Goal: Transaction & Acquisition: Purchase product/service

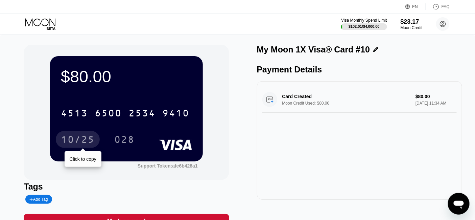
click at [73, 136] on div "10/25" at bounding box center [78, 140] width 34 height 11
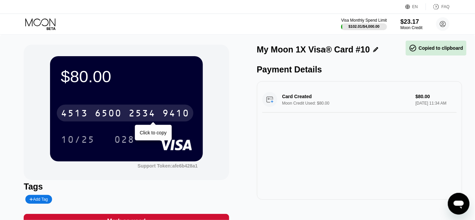
click at [113, 116] on div "6500" at bounding box center [108, 114] width 27 height 11
click at [105, 117] on div "* * * *" at bounding box center [108, 114] width 27 height 11
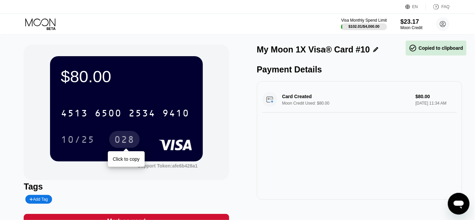
click at [123, 145] on div "028" at bounding box center [124, 140] width 20 height 11
click at [122, 143] on div "028" at bounding box center [124, 140] width 20 height 11
click at [118, 119] on div "6500" at bounding box center [108, 114] width 27 height 11
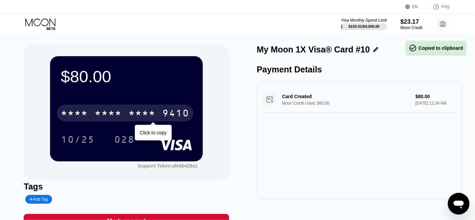
click at [124, 117] on div "* * * * * * * * * * * * 9410" at bounding box center [125, 113] width 137 height 17
click at [124, 117] on div "[CREDIT_CARD_NUMBER]" at bounding box center [125, 113] width 137 height 17
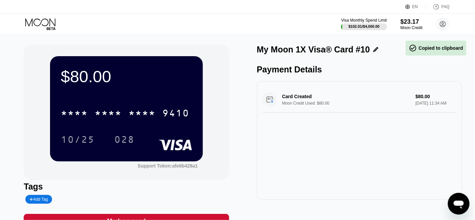
click at [150, 82] on div "$80.00" at bounding box center [126, 76] width 131 height 19
click at [96, 129] on div "* * * * * * * * * * * * 9410 10/25 028" at bounding box center [126, 119] width 131 height 40
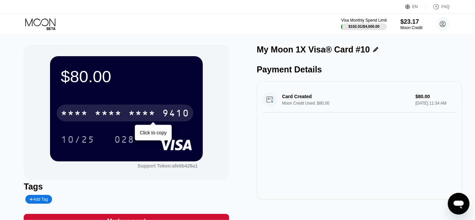
click at [125, 115] on div "* * * * * * * * * * * * 9410" at bounding box center [125, 113] width 137 height 17
click at [102, 114] on div "6500" at bounding box center [108, 114] width 27 height 11
click at [175, 112] on div "9410" at bounding box center [175, 114] width 27 height 11
click at [139, 115] on div "2534" at bounding box center [142, 114] width 27 height 11
click at [174, 113] on div "9410" at bounding box center [175, 114] width 27 height 11
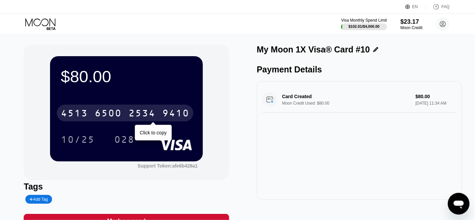
click at [174, 113] on div "9410" at bounding box center [175, 114] width 27 height 11
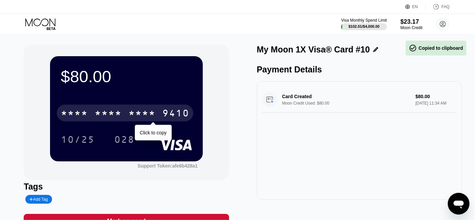
click at [174, 113] on div "9410" at bounding box center [175, 114] width 27 height 11
click at [174, 112] on div "9410" at bounding box center [175, 114] width 27 height 11
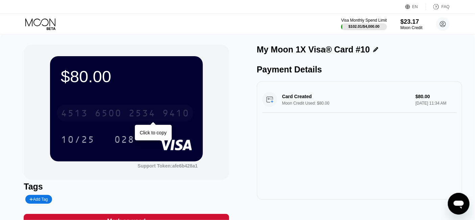
click at [174, 112] on div "9410" at bounding box center [175, 114] width 27 height 11
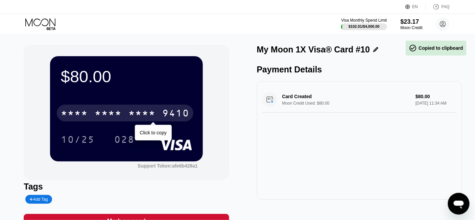
click at [119, 114] on div "* * * *" at bounding box center [108, 114] width 27 height 11
click at [169, 114] on div "9410" at bounding box center [175, 114] width 27 height 11
click at [119, 115] on div "* * * *" at bounding box center [108, 114] width 27 height 11
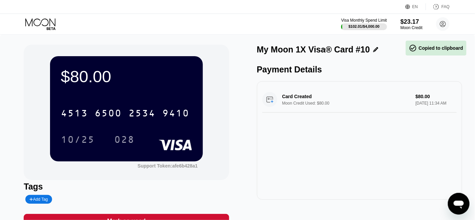
click at [183, 94] on div "$80.00 4513 6500 2534 9410 10/25 028" at bounding box center [126, 108] width 153 height 105
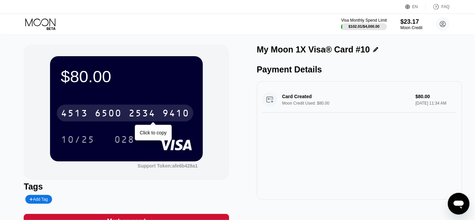
click at [174, 116] on div "9410" at bounding box center [175, 114] width 27 height 11
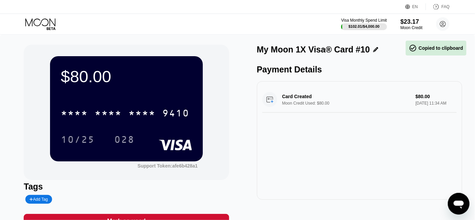
click at [167, 102] on div "* * * * * * * * * * * * 9410" at bounding box center [126, 110] width 131 height 23
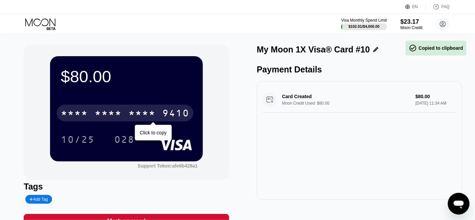
click at [140, 118] on div "* * * *" at bounding box center [142, 114] width 27 height 11
click at [164, 115] on div "9410" at bounding box center [175, 114] width 27 height 11
click at [168, 114] on div "9410" at bounding box center [175, 114] width 27 height 11
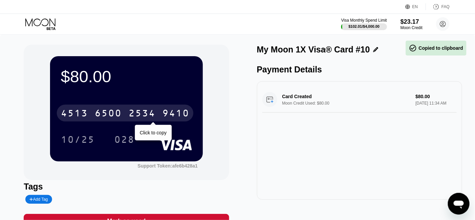
click at [168, 114] on div "9410" at bounding box center [175, 114] width 27 height 11
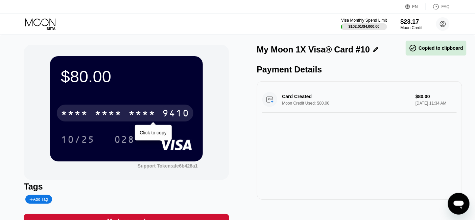
click at [168, 114] on div "9410" at bounding box center [175, 114] width 27 height 11
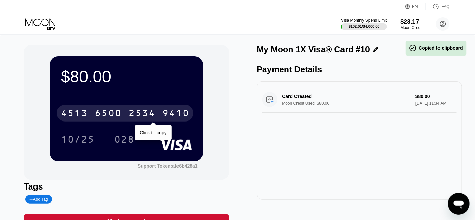
click at [168, 114] on div "9410" at bounding box center [175, 114] width 27 height 11
click at [122, 114] on div "6500" at bounding box center [108, 114] width 27 height 11
click at [168, 114] on div "9410" at bounding box center [175, 114] width 27 height 11
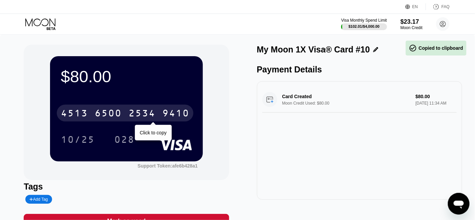
click at [168, 114] on div "9410" at bounding box center [175, 114] width 27 height 11
click at [122, 114] on div "6500" at bounding box center [108, 114] width 27 height 11
click at [168, 114] on div "9410" at bounding box center [175, 114] width 27 height 11
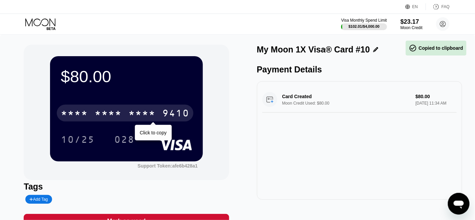
click at [168, 114] on div "9410" at bounding box center [175, 114] width 27 height 11
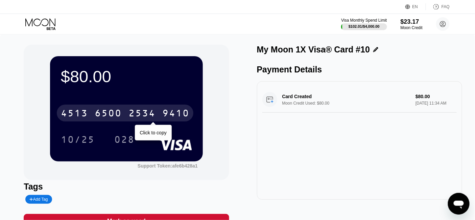
click at [168, 114] on div "9410" at bounding box center [175, 114] width 27 height 11
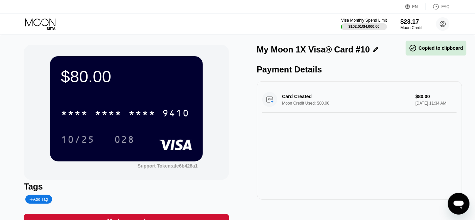
click at [137, 125] on div "* * * * * * * * * * * * 9410 10/25 028" at bounding box center [126, 119] width 131 height 40
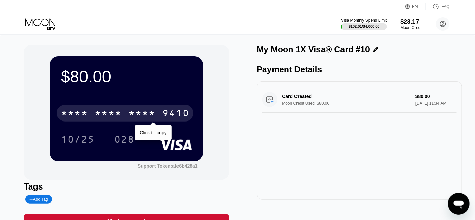
click at [168, 115] on div "9410" at bounding box center [175, 114] width 27 height 11
click at [171, 116] on div "9410" at bounding box center [175, 114] width 27 height 11
click at [175, 114] on div "9410" at bounding box center [175, 114] width 27 height 11
click at [173, 116] on div "9410" at bounding box center [175, 114] width 27 height 11
click at [174, 113] on div "9410" at bounding box center [175, 114] width 27 height 11
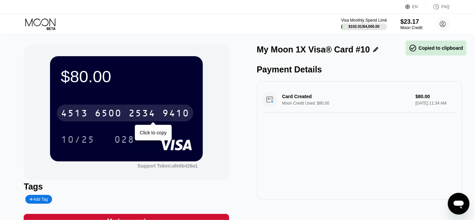
click at [174, 113] on div "9410" at bounding box center [175, 114] width 27 height 11
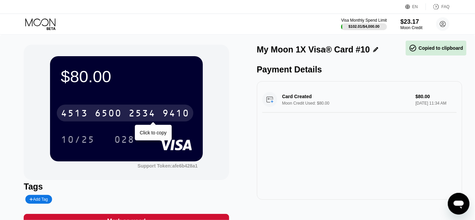
click at [174, 113] on div "9410" at bounding box center [175, 114] width 27 height 11
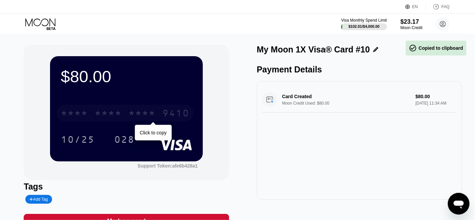
click at [170, 115] on div "9410" at bounding box center [175, 114] width 27 height 11
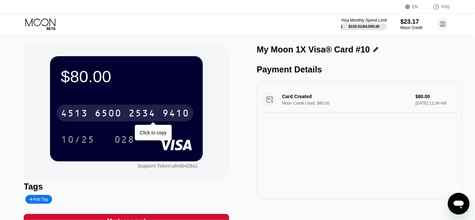
click at [170, 115] on div "9410" at bounding box center [175, 114] width 27 height 11
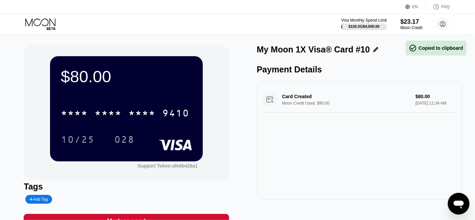
click at [167, 82] on div "$80.00" at bounding box center [126, 76] width 131 height 19
click at [82, 108] on div "* * * * * * * * * * * * 9410" at bounding box center [125, 113] width 137 height 17
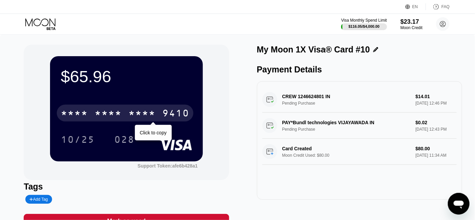
click at [108, 112] on div "* * * *" at bounding box center [108, 114] width 27 height 11
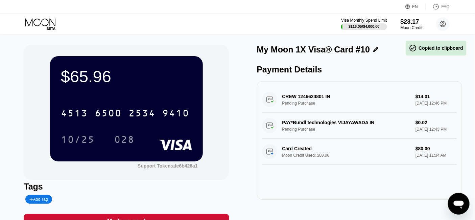
click at [115, 125] on div "[CREDIT_CARD_NUMBER] 10/25 028" at bounding box center [126, 119] width 131 height 40
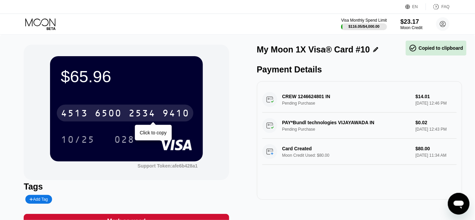
click at [181, 114] on div "9410" at bounding box center [175, 114] width 27 height 11
click at [89, 113] on div "* * * * * * * * * * * * 9410" at bounding box center [125, 113] width 137 height 17
click at [89, 113] on div "[CREDIT_CARD_NUMBER]" at bounding box center [125, 113] width 137 height 17
click at [89, 113] on div "* * * * * * * * * * * * 9410" at bounding box center [125, 113] width 137 height 17
click at [89, 113] on div "[CREDIT_CARD_NUMBER]" at bounding box center [125, 113] width 137 height 17
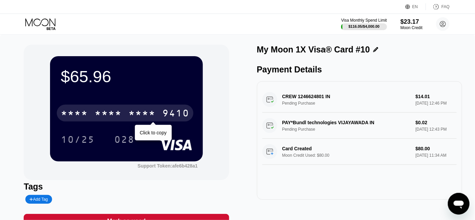
click at [89, 113] on div "* * * * * * * * * * * * 9410" at bounding box center [125, 113] width 137 height 17
click at [87, 113] on div "4513" at bounding box center [74, 114] width 27 height 11
click at [87, 113] on div "* * * *" at bounding box center [74, 114] width 27 height 11
click at [86, 113] on div "4513" at bounding box center [74, 114] width 27 height 11
click at [86, 113] on div "* * * *" at bounding box center [74, 114] width 27 height 11
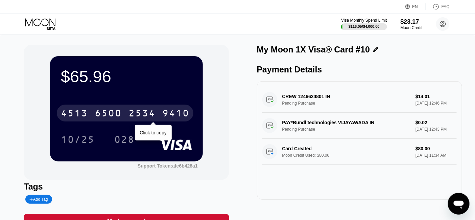
click at [87, 113] on div "4513" at bounding box center [74, 114] width 27 height 11
click at [180, 117] on div "9410" at bounding box center [175, 114] width 27 height 11
click at [175, 114] on div "9410" at bounding box center [175, 114] width 27 height 11
click at [136, 112] on div "* * * *" at bounding box center [142, 114] width 27 height 11
click at [168, 114] on div "9410" at bounding box center [175, 114] width 27 height 11
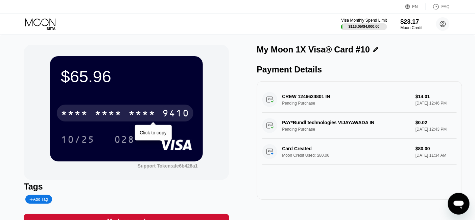
click at [169, 114] on div "9410" at bounding box center [175, 114] width 27 height 11
click at [146, 116] on div "2534" at bounding box center [142, 114] width 27 height 11
click at [170, 113] on div "9410" at bounding box center [175, 114] width 27 height 11
click at [138, 116] on div "2534" at bounding box center [142, 114] width 27 height 11
click at [170, 114] on div "9410" at bounding box center [175, 114] width 27 height 11
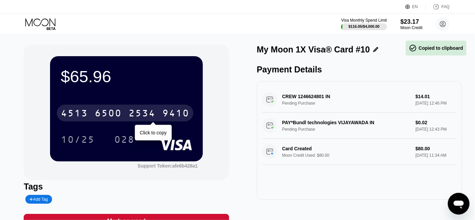
click at [147, 115] on div "2534" at bounding box center [142, 114] width 27 height 11
click at [179, 113] on div "9410" at bounding box center [175, 114] width 27 height 11
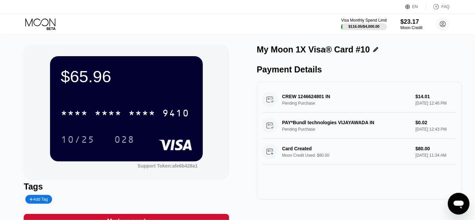
click at [164, 96] on div "$65.96 * * * * * * * * * * * * 9410 10/25 028" at bounding box center [126, 108] width 153 height 105
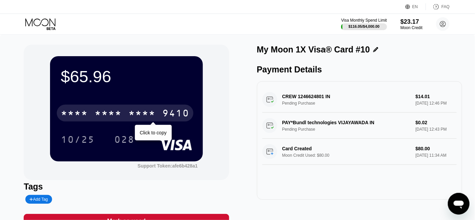
click at [178, 117] on div "9410" at bounding box center [175, 114] width 27 height 11
click at [170, 115] on div "9410" at bounding box center [175, 114] width 27 height 11
click at [176, 111] on div "9410" at bounding box center [175, 114] width 27 height 11
click at [127, 112] on div "* * * * * * * * * * * * 9410" at bounding box center [125, 113] width 137 height 17
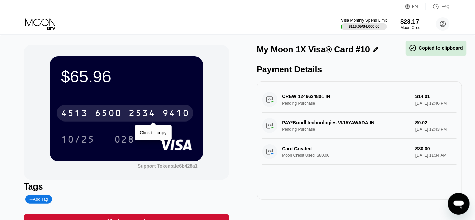
click at [166, 107] on div "[CREDIT_CARD_NUMBER]" at bounding box center [125, 113] width 137 height 17
click at [176, 110] on div "9410" at bounding box center [175, 114] width 27 height 11
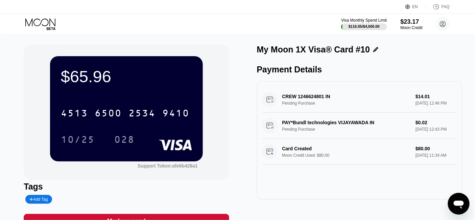
click at [173, 98] on div "$65.96 4513 6500 2534 9410 10/25 028" at bounding box center [126, 108] width 153 height 105
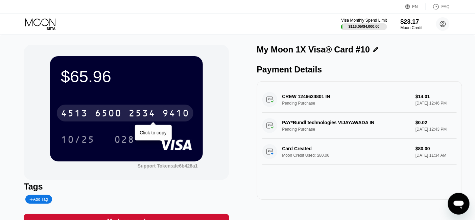
click at [170, 117] on div "9410" at bounding box center [175, 114] width 27 height 11
click at [166, 119] on div "9410" at bounding box center [175, 114] width 27 height 11
click at [170, 114] on div "9410" at bounding box center [175, 114] width 27 height 11
click at [122, 114] on div "6500" at bounding box center [108, 114] width 27 height 11
click at [160, 112] on div "[CREDIT_CARD_NUMBER]" at bounding box center [125, 113] width 137 height 17
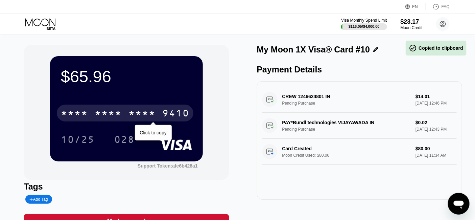
click at [180, 113] on div "9410" at bounding box center [175, 114] width 27 height 11
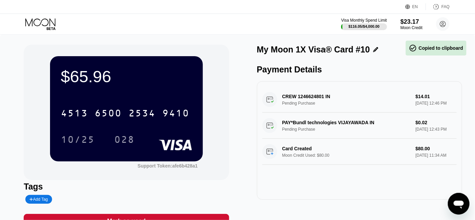
click at [140, 104] on div "[CREDIT_CARD_NUMBER]" at bounding box center [126, 110] width 131 height 23
click at [145, 111] on div "2534" at bounding box center [142, 114] width 27 height 11
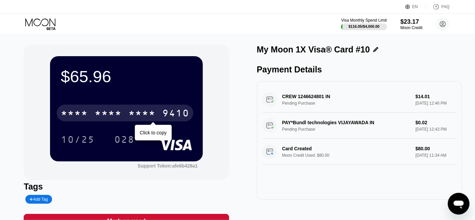
click at [177, 116] on div "9410" at bounding box center [175, 114] width 27 height 11
click at [143, 111] on div "2534" at bounding box center [142, 114] width 27 height 11
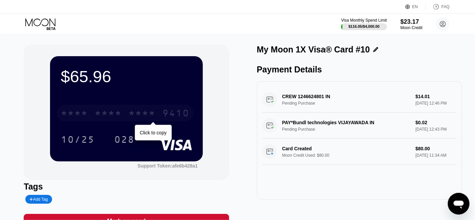
click at [185, 114] on div "9410" at bounding box center [175, 114] width 27 height 11
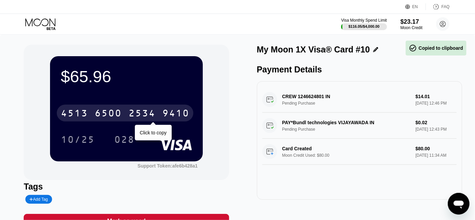
click at [142, 114] on div "2534" at bounding box center [142, 114] width 27 height 11
click at [155, 112] on div "* * * *" at bounding box center [142, 114] width 27 height 11
click at [150, 114] on div "2534" at bounding box center [142, 114] width 27 height 11
click at [174, 113] on div "9410" at bounding box center [175, 114] width 27 height 11
click at [143, 112] on div "2534" at bounding box center [142, 114] width 27 height 11
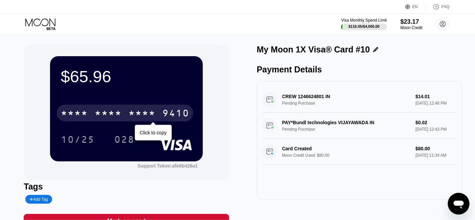
click at [182, 113] on div "9410" at bounding box center [175, 114] width 27 height 11
click at [152, 116] on div "2534" at bounding box center [142, 114] width 27 height 11
click at [186, 115] on div "9410" at bounding box center [175, 114] width 27 height 11
click at [169, 114] on div "9410" at bounding box center [175, 114] width 27 height 11
click at [140, 114] on div "* * * *" at bounding box center [142, 114] width 27 height 11
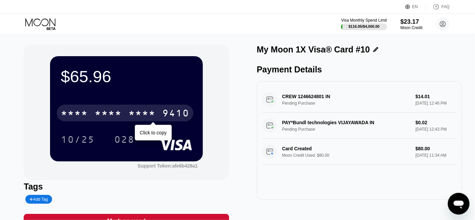
click at [185, 114] on div "9410" at bounding box center [175, 114] width 27 height 11
click at [146, 114] on div "2534" at bounding box center [142, 114] width 27 height 11
click at [181, 113] on div "9410" at bounding box center [175, 114] width 27 height 11
click at [182, 113] on div "9410" at bounding box center [175, 114] width 27 height 11
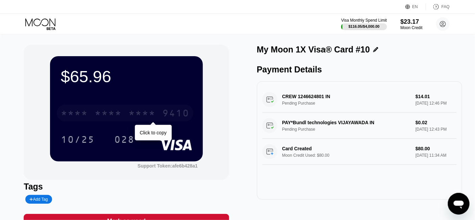
click at [178, 113] on div "9410" at bounding box center [175, 114] width 27 height 11
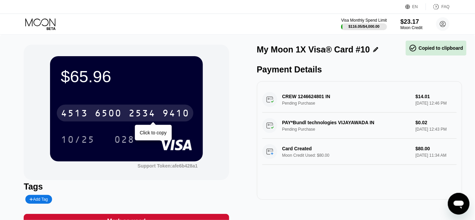
click at [174, 115] on div "9410" at bounding box center [175, 114] width 27 height 11
click at [136, 111] on div "2534" at bounding box center [142, 114] width 27 height 11
click at [181, 114] on div "9410" at bounding box center [175, 114] width 27 height 11
click at [148, 114] on div "2534" at bounding box center [142, 114] width 27 height 11
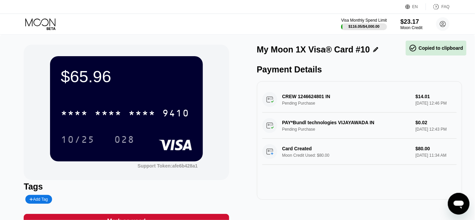
click at [172, 98] on div "$65.96 * * * * * * * * * * * * 9410 10/25 028" at bounding box center [126, 108] width 153 height 105
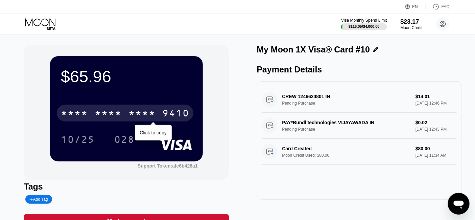
click at [173, 115] on div "9410" at bounding box center [175, 114] width 27 height 11
click at [141, 110] on div "2534" at bounding box center [142, 114] width 27 height 11
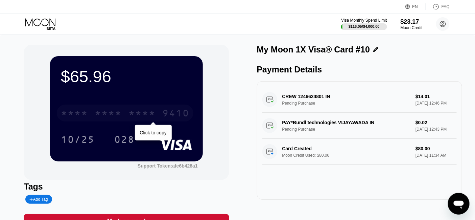
click at [176, 116] on div "9410" at bounding box center [175, 114] width 27 height 11
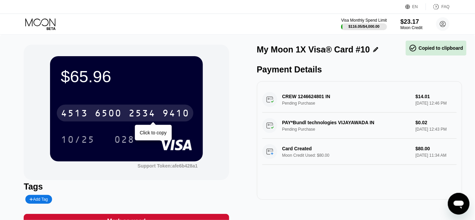
click at [150, 116] on div "2534" at bounding box center [142, 114] width 27 height 11
click at [180, 113] on div "9410" at bounding box center [175, 114] width 27 height 11
click at [179, 113] on div "9410" at bounding box center [175, 114] width 27 height 11
click at [162, 113] on div "* * * * * * * * * * * * 9410" at bounding box center [125, 113] width 137 height 17
click at [177, 114] on div "9410" at bounding box center [175, 114] width 27 height 11
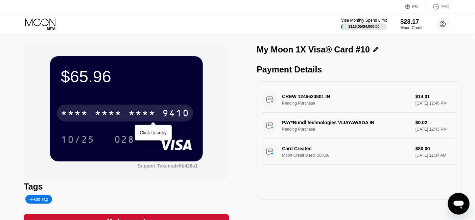
click at [177, 114] on div "9410" at bounding box center [175, 114] width 27 height 11
click at [174, 112] on div "9410" at bounding box center [175, 114] width 27 height 11
click at [172, 117] on div "9410" at bounding box center [175, 114] width 27 height 11
click at [174, 109] on div "9410" at bounding box center [175, 114] width 27 height 11
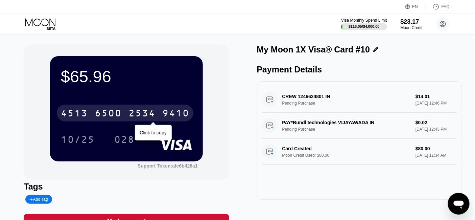
click at [151, 113] on div "2534" at bounding box center [142, 114] width 27 height 11
click at [178, 116] on div "9410" at bounding box center [175, 114] width 27 height 11
click at [168, 113] on div "9410" at bounding box center [175, 114] width 27 height 11
click at [127, 114] on div "[CREDIT_CARD_NUMBER]" at bounding box center [125, 113] width 137 height 17
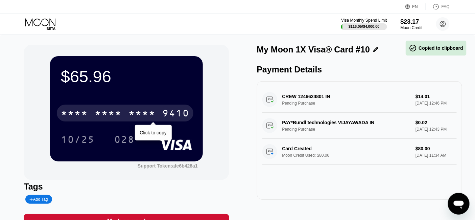
click at [174, 116] on div "9410" at bounding box center [175, 114] width 27 height 11
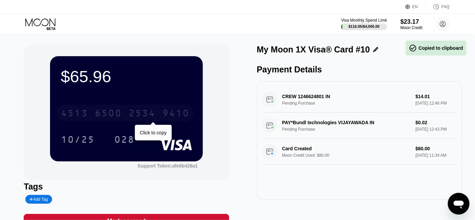
click at [144, 113] on div "2534" at bounding box center [142, 114] width 27 height 11
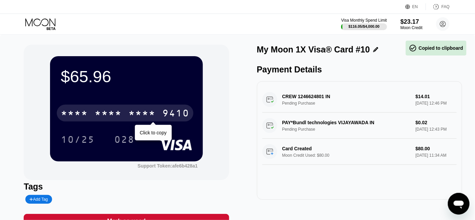
click at [173, 111] on div "9410" at bounding box center [175, 114] width 27 height 11
click at [136, 112] on div "2534" at bounding box center [142, 114] width 27 height 11
click at [173, 116] on div "9410" at bounding box center [175, 114] width 27 height 11
click at [179, 114] on div "9410" at bounding box center [175, 114] width 27 height 11
click at [182, 113] on div "9410" at bounding box center [175, 114] width 27 height 11
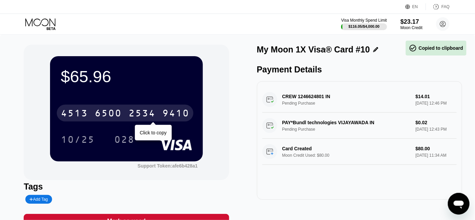
click at [182, 113] on div "9410" at bounding box center [175, 114] width 27 height 11
click at [179, 109] on div "9410" at bounding box center [175, 114] width 27 height 11
click at [173, 110] on div "9410" at bounding box center [175, 114] width 27 height 11
click at [178, 114] on div "9410" at bounding box center [175, 114] width 27 height 11
click at [179, 116] on div "9410" at bounding box center [175, 114] width 27 height 11
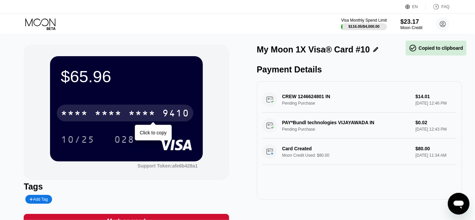
click at [180, 110] on div "9410" at bounding box center [175, 114] width 27 height 11
click at [178, 113] on div "9410" at bounding box center [175, 114] width 27 height 11
click at [179, 92] on div "$65.96 * * * * * * * * * * * * 9410 Click to copy 10/25 028" at bounding box center [126, 108] width 153 height 105
click at [170, 116] on div "9410" at bounding box center [175, 114] width 27 height 11
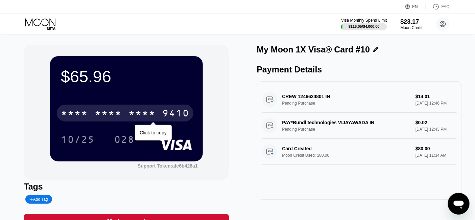
click at [183, 117] on div "9410" at bounding box center [175, 114] width 27 height 11
click at [180, 118] on div "9410" at bounding box center [175, 114] width 27 height 11
click at [177, 113] on div "9410" at bounding box center [175, 114] width 27 height 11
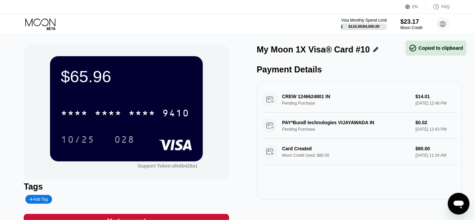
click at [169, 96] on div "$65.96 * * * * * * * * * * * * 9410 10/25 028" at bounding box center [126, 108] width 153 height 105
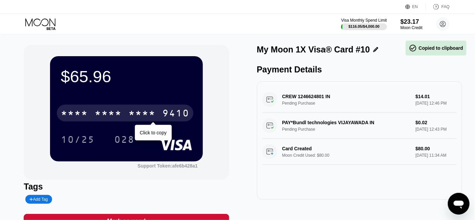
click at [182, 116] on div "9410" at bounding box center [175, 114] width 27 height 11
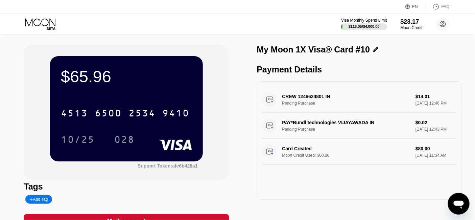
click at [180, 116] on div "9410" at bounding box center [175, 114] width 27 height 11
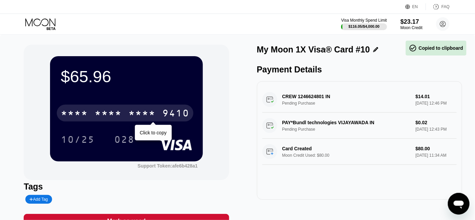
click at [180, 114] on div "9410" at bounding box center [175, 114] width 27 height 11
click at [178, 113] on div "9410" at bounding box center [175, 114] width 27 height 11
click at [185, 115] on div "9410" at bounding box center [175, 114] width 27 height 11
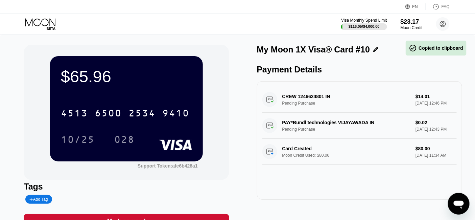
click at [183, 122] on div "[CREDIT_CARD_NUMBER]" at bounding box center [126, 110] width 131 height 23
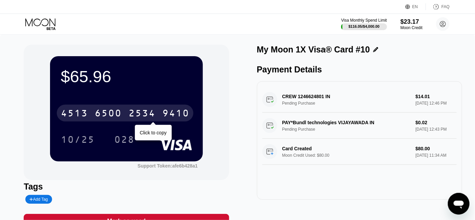
click at [180, 115] on div "9410" at bounding box center [175, 114] width 27 height 11
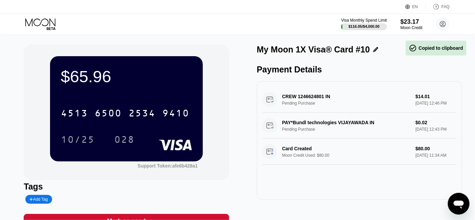
click at [182, 100] on div "[CREDIT_CARD_NUMBER]" at bounding box center [126, 110] width 131 height 23
click at [184, 123] on div "[CREDIT_CARD_NUMBER] 10/25 028" at bounding box center [126, 119] width 131 height 40
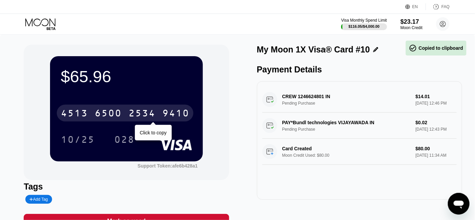
click at [185, 119] on div "9410" at bounding box center [175, 114] width 27 height 11
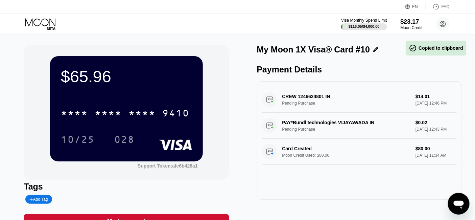
click at [187, 127] on div "* * * * * * * * * * * * 9410 10/25 028" at bounding box center [126, 119] width 131 height 40
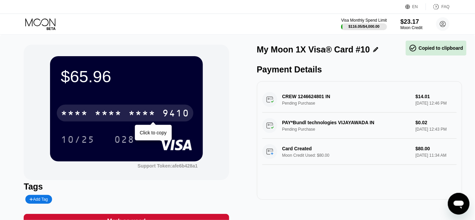
click at [185, 114] on div "9410" at bounding box center [175, 114] width 27 height 11
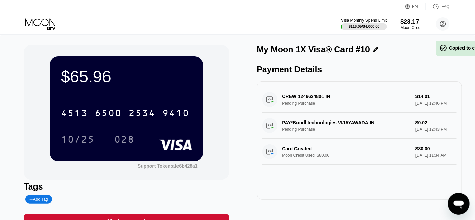
click at [178, 97] on div "$65.96 4513 6500 2534 9410 10/25 028" at bounding box center [126, 108] width 153 height 105
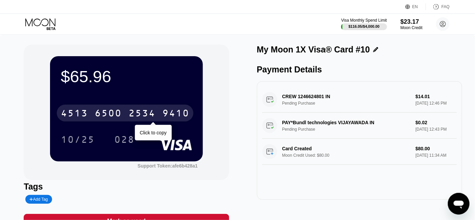
click at [179, 115] on div "9410" at bounding box center [175, 114] width 27 height 11
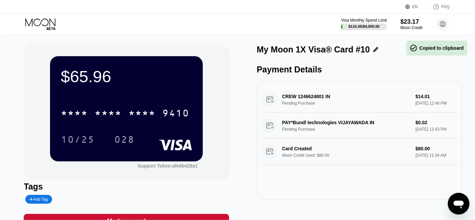
click at [184, 128] on div "* * * * * * * * * * * * 9410 10/25 028" at bounding box center [126, 119] width 131 height 40
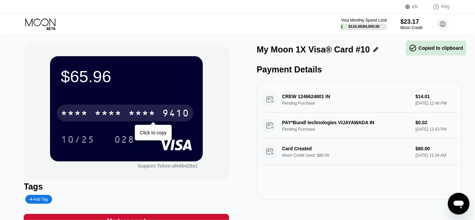
click at [179, 116] on div "9410" at bounding box center [175, 114] width 27 height 11
click at [178, 113] on div "9410" at bounding box center [175, 114] width 27 height 11
click at [178, 111] on div "9410" at bounding box center [175, 114] width 27 height 11
click at [185, 114] on div "9410" at bounding box center [175, 114] width 27 height 11
click at [183, 114] on div "9410" at bounding box center [175, 114] width 27 height 11
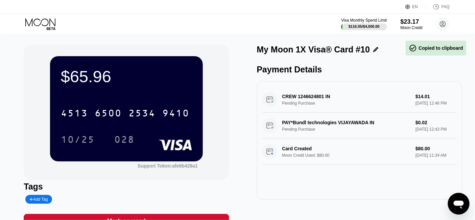
click at [182, 114] on div "9410" at bounding box center [175, 114] width 27 height 11
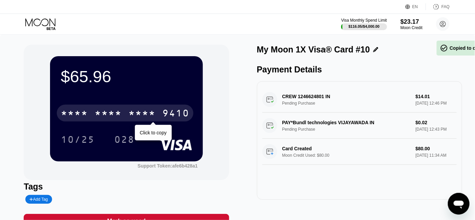
click at [188, 113] on div "9410" at bounding box center [175, 114] width 27 height 11
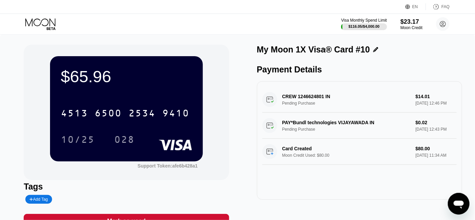
click at [181, 89] on div "$65.96 4513 6500 2534 9410 10/25 028" at bounding box center [126, 108] width 153 height 105
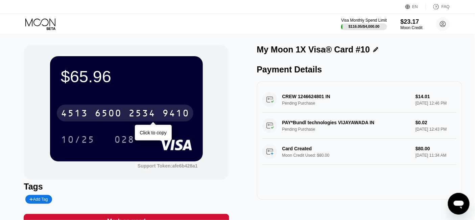
click at [182, 115] on div "9410" at bounding box center [175, 114] width 27 height 11
click at [182, 114] on div "9410" at bounding box center [175, 114] width 27 height 11
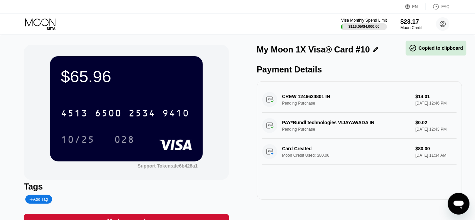
click at [181, 93] on div "$65.96 4513 6500 2534 9410 10/25 028" at bounding box center [126, 108] width 153 height 105
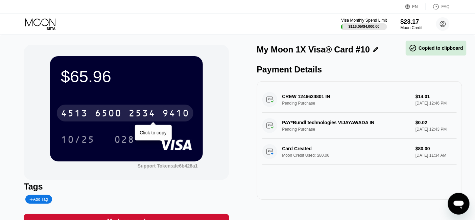
click at [176, 112] on div "9410" at bounding box center [175, 114] width 27 height 11
click at [177, 117] on div "9410" at bounding box center [175, 114] width 27 height 11
click at [176, 113] on div "9410" at bounding box center [175, 114] width 27 height 11
click at [183, 112] on div "9410" at bounding box center [175, 114] width 27 height 11
click at [182, 113] on div "9410" at bounding box center [175, 114] width 27 height 11
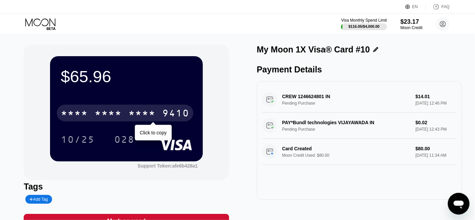
click at [178, 114] on div "9410" at bounding box center [175, 114] width 27 height 11
click at [184, 116] on div "9410" at bounding box center [175, 114] width 27 height 11
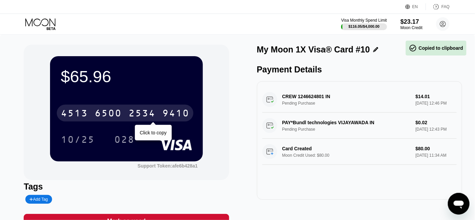
click at [184, 116] on div "9410" at bounding box center [175, 114] width 27 height 11
click at [178, 117] on div "9410" at bounding box center [175, 114] width 27 height 11
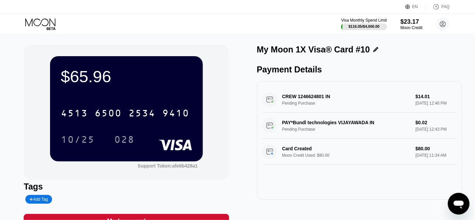
click at [183, 89] on div "$65.96 4513 6500 2534 9410 10/25 028" at bounding box center [126, 108] width 153 height 105
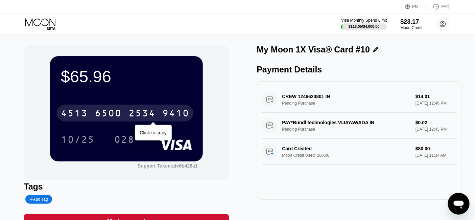
click at [179, 113] on div "9410" at bounding box center [175, 114] width 27 height 11
click at [183, 114] on div "9410" at bounding box center [175, 114] width 27 height 11
click at [184, 107] on div "[CREDIT_CARD_NUMBER]" at bounding box center [125, 113] width 137 height 17
click at [180, 119] on div "9410" at bounding box center [175, 114] width 27 height 11
click at [185, 117] on div "9410" at bounding box center [175, 114] width 27 height 11
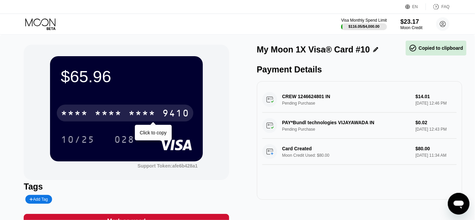
click at [181, 119] on div "9410" at bounding box center [175, 114] width 27 height 11
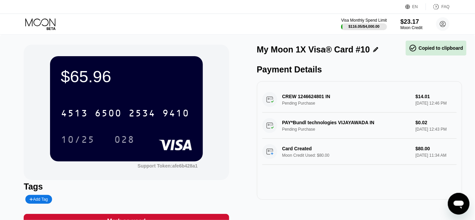
click at [185, 103] on div "[CREDIT_CARD_NUMBER]" at bounding box center [126, 110] width 131 height 23
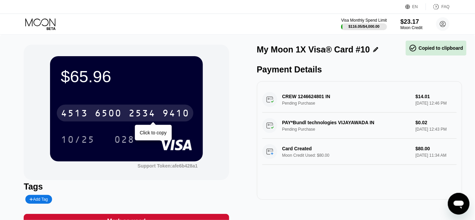
click at [179, 115] on div "9410" at bounding box center [175, 114] width 27 height 11
click at [180, 112] on div "9410" at bounding box center [175, 114] width 27 height 11
click at [178, 115] on div "9410" at bounding box center [175, 114] width 27 height 11
click at [183, 116] on div "9410" at bounding box center [175, 114] width 27 height 11
click at [178, 114] on div "9410" at bounding box center [175, 114] width 27 height 11
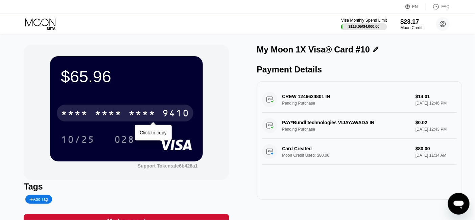
click at [183, 116] on div "9410" at bounding box center [175, 114] width 27 height 11
click at [181, 116] on div "9410" at bounding box center [175, 114] width 27 height 11
click at [181, 115] on div "9410" at bounding box center [175, 114] width 27 height 11
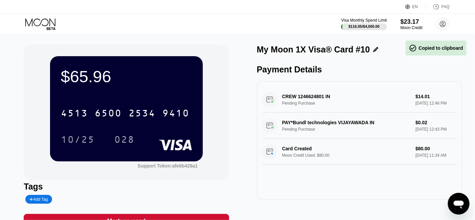
click at [185, 99] on div "$65.96 4513 6500 2534 9410 10/25 028" at bounding box center [126, 108] width 153 height 105
click at [185, 113] on div "9410" at bounding box center [175, 114] width 27 height 11
click at [184, 125] on div "* * * * * * * * * * * * 9410 10/25 028" at bounding box center [126, 119] width 131 height 40
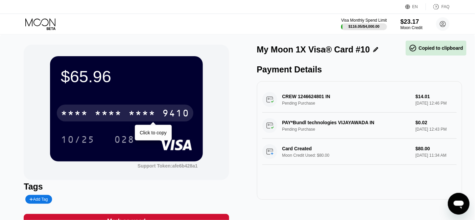
click at [184, 114] on div "9410" at bounding box center [175, 114] width 27 height 11
click at [181, 115] on div "9410" at bounding box center [175, 114] width 27 height 11
click at [179, 117] on div "9410" at bounding box center [175, 114] width 27 height 11
click at [180, 113] on div "9410" at bounding box center [175, 114] width 27 height 11
click at [182, 113] on div "9410" at bounding box center [175, 114] width 27 height 11
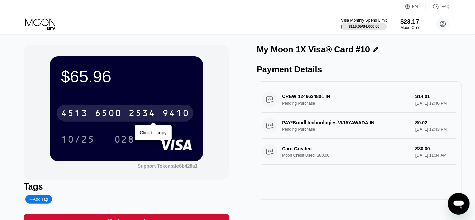
click at [181, 113] on div "9410" at bounding box center [175, 114] width 27 height 11
click at [181, 115] on div "9410" at bounding box center [175, 114] width 27 height 11
click at [181, 111] on div "9410" at bounding box center [175, 114] width 27 height 11
click at [180, 117] on div "9410" at bounding box center [175, 114] width 27 height 11
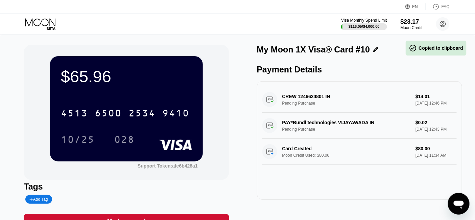
click at [179, 100] on div "[CREDIT_CARD_NUMBER]" at bounding box center [126, 110] width 131 height 23
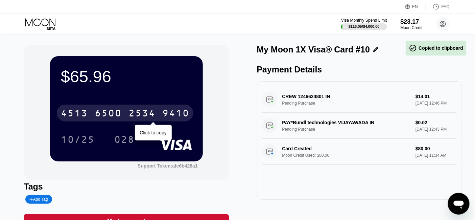
click at [180, 114] on div "9410" at bounding box center [175, 114] width 27 height 11
click at [183, 115] on div "9410" at bounding box center [175, 114] width 27 height 11
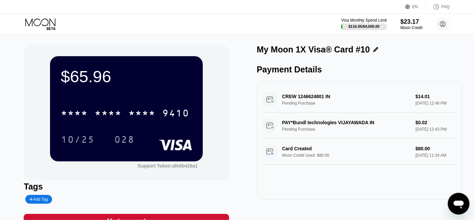
click at [179, 124] on div "* * * * * * * * * * * * 9410 10/25 028" at bounding box center [126, 119] width 131 height 40
click at [181, 111] on div "9410" at bounding box center [175, 114] width 27 height 11
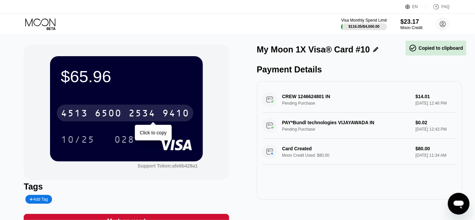
click at [182, 115] on div "9410" at bounding box center [175, 114] width 27 height 11
click at [182, 119] on div "9410" at bounding box center [175, 114] width 27 height 11
click at [184, 113] on div "9410" at bounding box center [175, 114] width 27 height 11
click at [181, 115] on div "9410" at bounding box center [175, 114] width 27 height 11
click at [184, 113] on div "9410" at bounding box center [175, 114] width 27 height 11
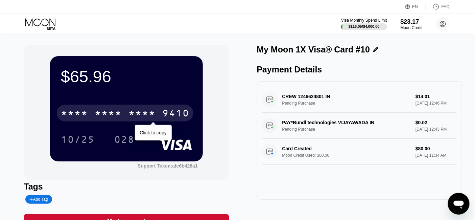
click at [184, 108] on div "* * * * * * * * * * * * 9410" at bounding box center [125, 113] width 137 height 17
click at [180, 114] on div "9410" at bounding box center [175, 114] width 27 height 11
click at [178, 99] on div "$65.96 * * * * * * * * * * * * 9410 Click to copy 10/25 028" at bounding box center [126, 108] width 153 height 105
click at [188, 114] on div "9410" at bounding box center [175, 114] width 27 height 11
click at [180, 119] on div "9410" at bounding box center [175, 114] width 27 height 11
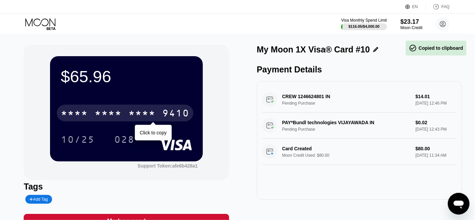
click at [178, 119] on div "9410" at bounding box center [175, 114] width 27 height 11
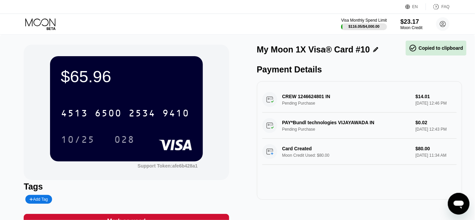
click at [178, 95] on div "$65.96 4513 6500 2534 9410 10/25 028" at bounding box center [126, 108] width 153 height 105
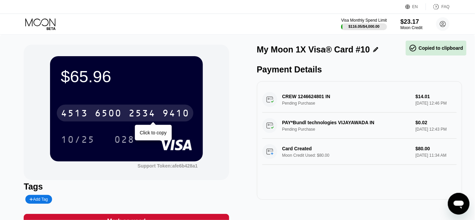
click at [181, 112] on div "9410" at bounding box center [175, 114] width 27 height 11
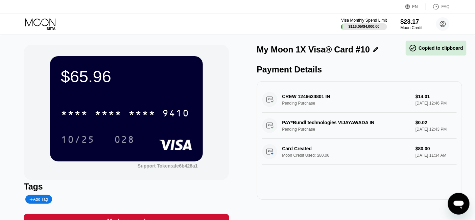
click at [184, 124] on div "* * * * * * * * * * * * 9410 10/25 028" at bounding box center [126, 119] width 131 height 40
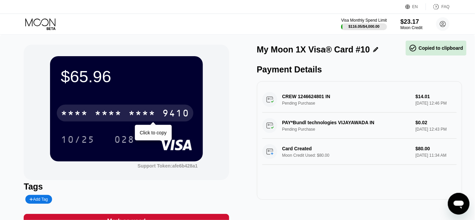
click at [181, 114] on div "9410" at bounding box center [175, 114] width 27 height 11
click at [182, 99] on div "$65.96 [CREDIT_CARD_NUMBER] Click to copy 10/25 028" at bounding box center [126, 108] width 153 height 105
click at [179, 117] on div "9410" at bounding box center [175, 114] width 27 height 11
click at [180, 113] on div "9410" at bounding box center [175, 114] width 27 height 11
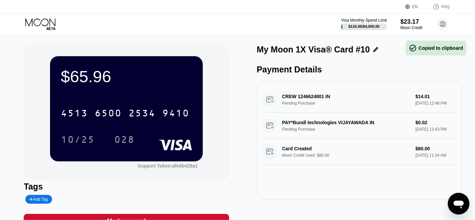
click at [181, 99] on div "$65.96 4513 6500 2534 9410 10/25 028" at bounding box center [126, 108] width 153 height 105
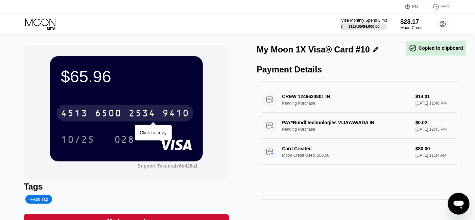
click at [183, 114] on div "9410" at bounding box center [175, 114] width 27 height 11
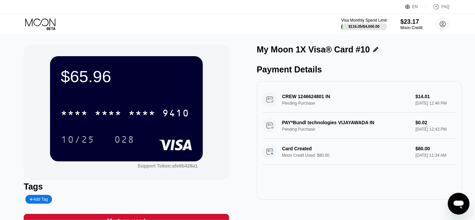
click at [188, 128] on div "* * * * * * * * * * * * 9410 10/25 028" at bounding box center [126, 119] width 131 height 40
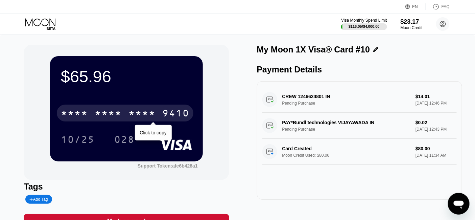
click at [179, 113] on div "9410" at bounding box center [175, 114] width 27 height 11
click at [181, 92] on div "$65.96 [CREDIT_CARD_NUMBER] Click to copy 10/25 028" at bounding box center [126, 108] width 153 height 105
click at [182, 112] on div "9410" at bounding box center [175, 114] width 27 height 11
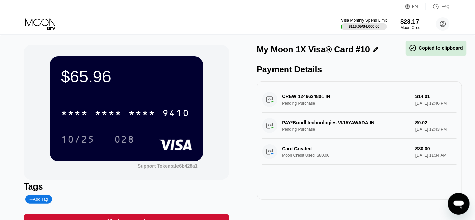
click at [185, 129] on div "* * * * * * * * * * * * 9410 10/25 028" at bounding box center [126, 119] width 131 height 40
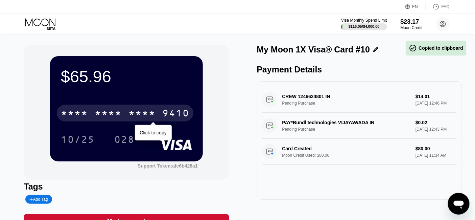
click at [181, 117] on div "9410" at bounding box center [175, 114] width 27 height 11
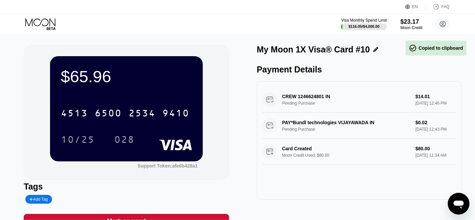
click at [184, 96] on div "$65.96 4513 6500 2534 9410 10/25 028" at bounding box center [126, 108] width 153 height 105
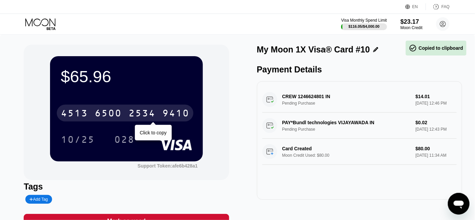
click at [184, 108] on div "[CREDIT_CARD_NUMBER]" at bounding box center [125, 113] width 137 height 17
click at [183, 121] on div "* * * * * * * * * * * * 9410" at bounding box center [125, 113] width 137 height 17
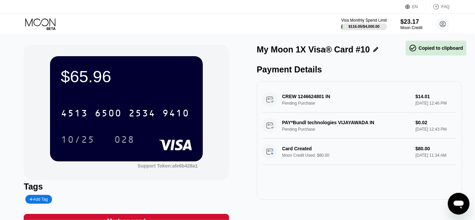
click at [181, 93] on div "$65.96 4513 6500 2534 9410 10/25 028" at bounding box center [126, 108] width 153 height 105
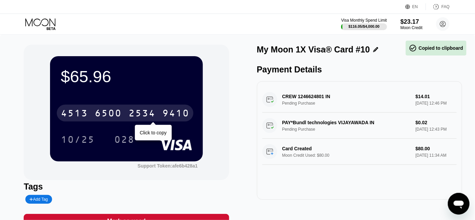
click at [181, 115] on div "9410" at bounding box center [175, 114] width 27 height 11
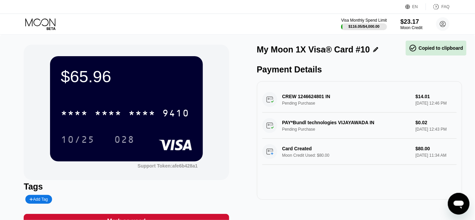
click at [186, 131] on div "* * * * * * * * * * * * 9410 10/25 028" at bounding box center [126, 119] width 131 height 40
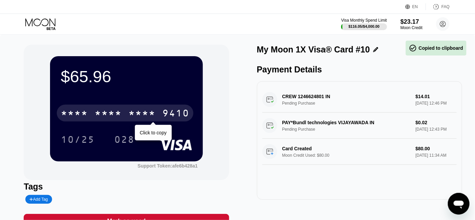
click at [182, 116] on div "9410" at bounding box center [175, 114] width 27 height 11
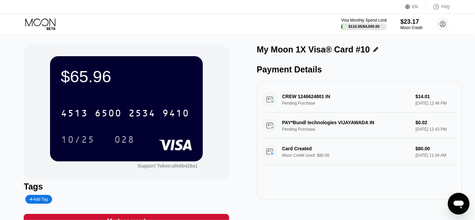
click at [180, 96] on div "$65.96 4513 6500 2534 9410 10/25 028" at bounding box center [126, 108] width 153 height 105
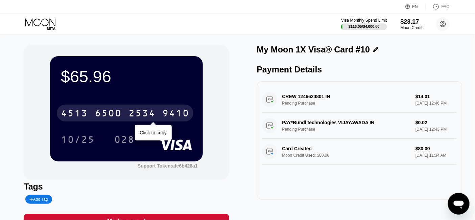
click at [182, 112] on div "9410" at bounding box center [175, 114] width 27 height 11
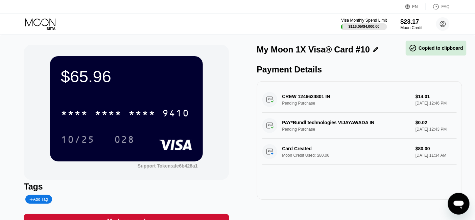
click at [183, 122] on div "* * * * * * * * * * * * 9410" at bounding box center [126, 110] width 131 height 23
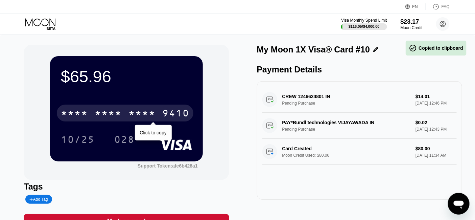
click at [182, 113] on div "9410" at bounding box center [175, 114] width 27 height 11
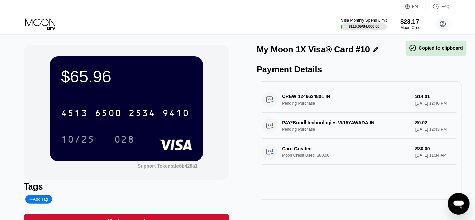
click at [182, 96] on div "$65.96 4513 6500 2534 9410 10/25 028" at bounding box center [126, 108] width 153 height 105
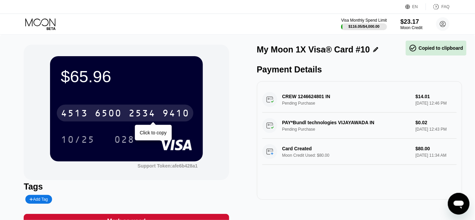
click at [180, 110] on div "9410" at bounding box center [175, 114] width 27 height 11
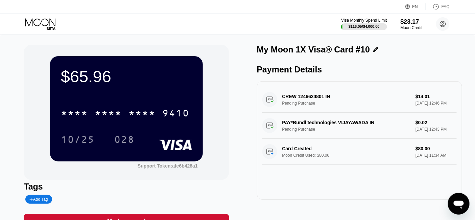
click at [193, 137] on div "$65.96 * * * * * * * * * * * * 9410 10/25 028" at bounding box center [126, 108] width 153 height 105
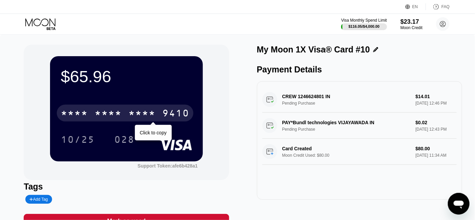
click at [184, 115] on div "9410" at bounding box center [175, 114] width 27 height 11
click at [181, 109] on div "[CREDIT_CARD_NUMBER]" at bounding box center [125, 113] width 137 height 17
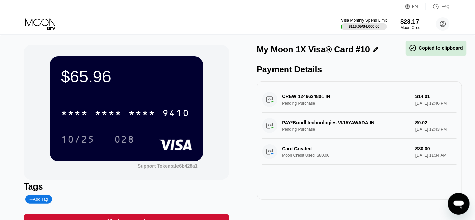
click at [178, 95] on div "$65.96 * * * * * * * * * * * * 9410 10/25 028" at bounding box center [126, 108] width 153 height 105
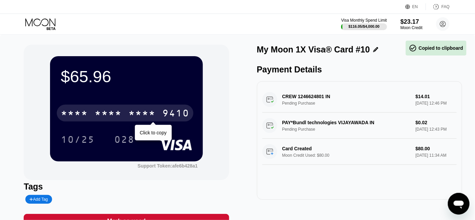
click at [180, 112] on div "9410" at bounding box center [175, 114] width 27 height 11
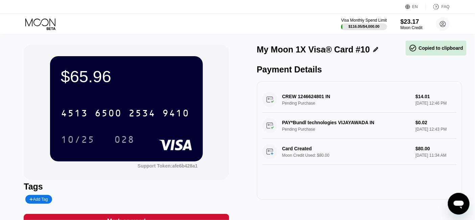
click at [184, 124] on div "[CREDIT_CARD_NUMBER] 10/25 028" at bounding box center [126, 119] width 131 height 40
click at [179, 114] on div "9410" at bounding box center [175, 114] width 27 height 11
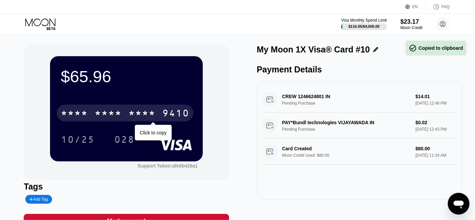
click at [180, 112] on div "9410" at bounding box center [175, 114] width 27 height 11
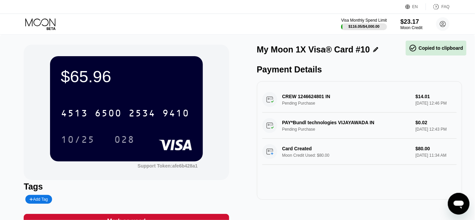
click at [180, 96] on div "$65.96 4513 6500 2534 9410 10/25 028" at bounding box center [126, 108] width 153 height 105
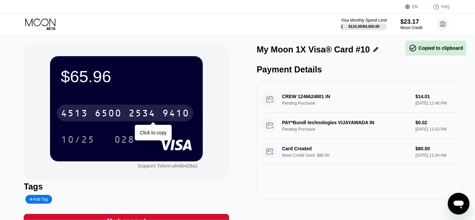
click at [182, 113] on div "9410" at bounding box center [175, 114] width 27 height 11
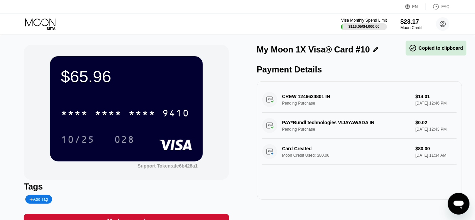
click at [185, 124] on div "* * * * * * * * * * * * 9410 10/25 028" at bounding box center [126, 119] width 131 height 40
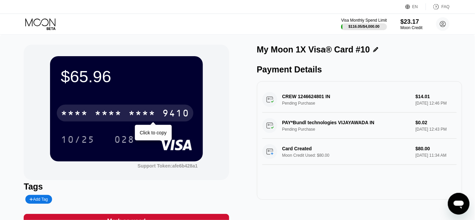
click at [181, 113] on div "9410" at bounding box center [175, 114] width 27 height 11
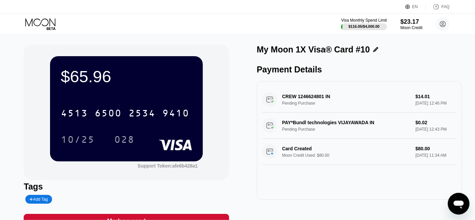
click at [180, 96] on div "$65.96 4513 6500 2534 9410 10/25 028" at bounding box center [126, 108] width 153 height 105
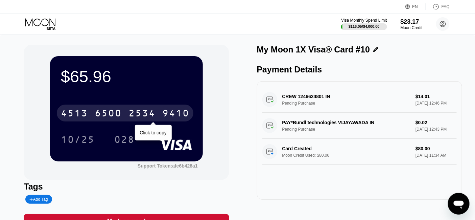
click at [183, 113] on div "9410" at bounding box center [175, 114] width 27 height 11
click at [177, 119] on div "9410" at bounding box center [175, 114] width 27 height 11
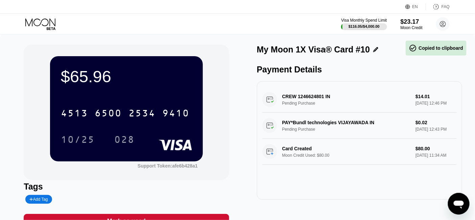
click at [179, 91] on div "$65.96 4513 6500 2534 9410 10/25 028" at bounding box center [126, 108] width 153 height 105
click at [81, 78] on div "$65.96" at bounding box center [126, 76] width 131 height 19
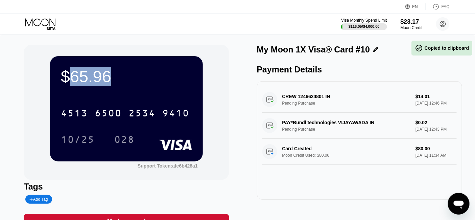
click at [81, 78] on div "$65.96" at bounding box center [126, 76] width 131 height 19
click at [127, 85] on div "$65.96" at bounding box center [126, 76] width 131 height 19
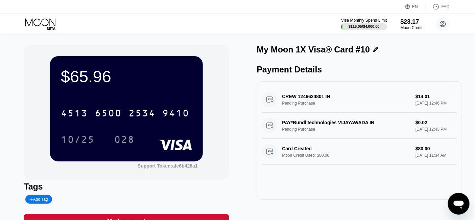
click at [99, 74] on div "$65.96" at bounding box center [126, 76] width 131 height 19
click at [117, 75] on div "$65.96" at bounding box center [126, 76] width 131 height 19
click at [97, 84] on div "$65.96" at bounding box center [126, 76] width 131 height 19
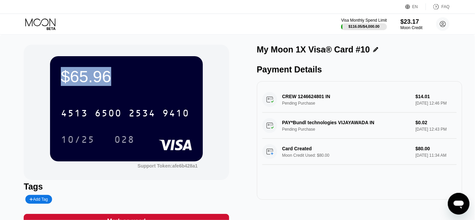
click at [97, 83] on div "$65.96" at bounding box center [126, 76] width 131 height 19
click at [133, 73] on div "$65.96" at bounding box center [126, 76] width 131 height 19
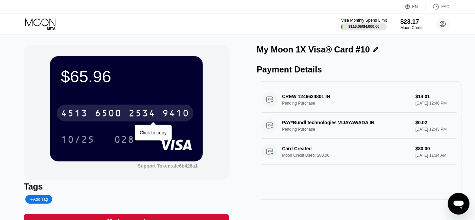
click at [187, 117] on div "9410" at bounding box center [175, 114] width 27 height 11
click at [183, 105] on div "* * * * * * * * * * * * 9410 Click to copy" at bounding box center [126, 110] width 131 height 23
click at [179, 111] on div "9410" at bounding box center [175, 114] width 27 height 11
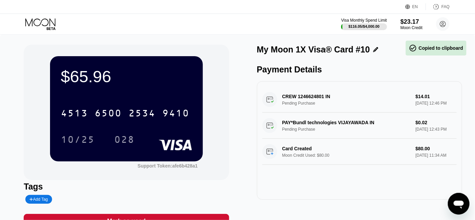
click at [177, 131] on div "[CREDIT_CARD_NUMBER] 10/25 028" at bounding box center [126, 119] width 131 height 40
click at [177, 125] on div "[CREDIT_CARD_NUMBER] 10/25 028" at bounding box center [126, 119] width 131 height 40
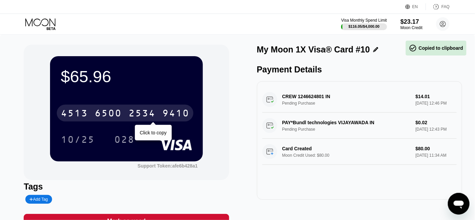
click at [178, 113] on div "9410" at bounding box center [175, 114] width 27 height 11
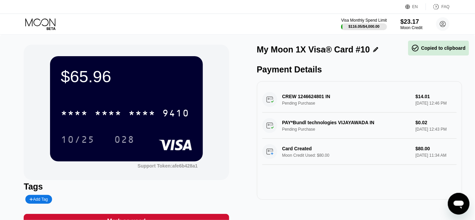
click at [181, 102] on div "* * * * * * * * * * * * 9410" at bounding box center [126, 110] width 131 height 23
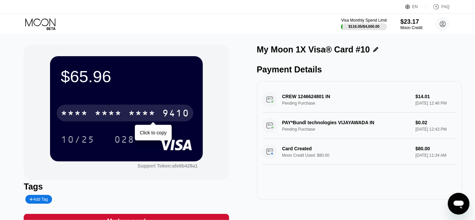
click at [179, 120] on div "* * * * * * * * * * * * 9410" at bounding box center [125, 113] width 137 height 17
click at [179, 111] on div "9410" at bounding box center [175, 114] width 27 height 11
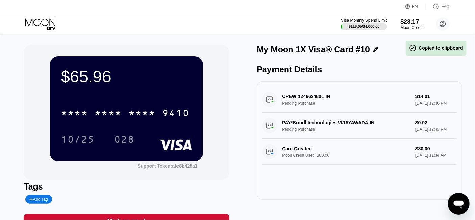
click at [181, 104] on div "* * * * * * * * * * * * 9410" at bounding box center [126, 110] width 131 height 23
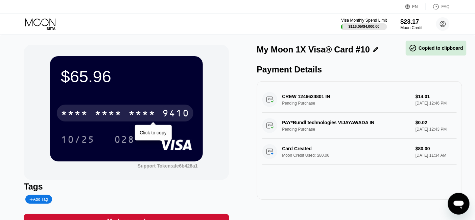
click at [179, 113] on div "9410" at bounding box center [175, 114] width 27 height 11
click at [180, 115] on div "9410" at bounding box center [175, 114] width 27 height 11
click at [182, 118] on div "9410" at bounding box center [175, 114] width 27 height 11
click at [182, 116] on div "9410" at bounding box center [175, 114] width 27 height 11
click at [177, 116] on div "9410" at bounding box center [175, 114] width 27 height 11
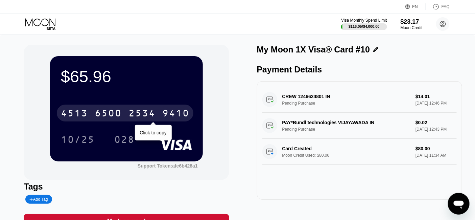
click at [179, 116] on div "9410" at bounding box center [175, 114] width 27 height 11
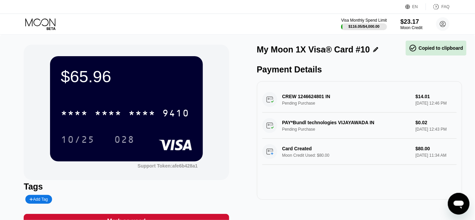
click at [185, 94] on div "$65.96 * * * * * * * * * * * * 9410 10/25 028" at bounding box center [126, 108] width 153 height 105
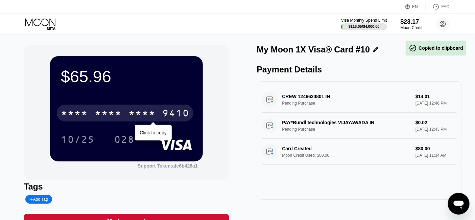
click at [184, 114] on div "9410" at bounding box center [175, 114] width 27 height 11
click at [181, 113] on div "9410" at bounding box center [175, 114] width 27 height 11
click at [180, 114] on div "9410" at bounding box center [175, 114] width 27 height 11
click at [181, 117] on div "9410" at bounding box center [175, 114] width 27 height 11
click at [181, 114] on div "9410" at bounding box center [175, 114] width 27 height 11
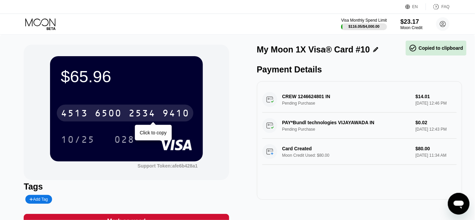
click at [181, 114] on div "9410" at bounding box center [175, 114] width 27 height 11
click at [182, 121] on div "* * * * * * * * * * * * 9410" at bounding box center [125, 113] width 137 height 17
click at [181, 118] on div "9410" at bounding box center [175, 114] width 27 height 11
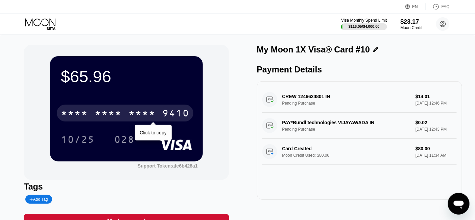
click at [179, 119] on div "9410" at bounding box center [175, 114] width 27 height 11
click at [187, 117] on div "9410" at bounding box center [175, 114] width 27 height 11
click at [178, 119] on div "9410" at bounding box center [175, 114] width 27 height 11
click at [182, 115] on div "9410" at bounding box center [175, 114] width 27 height 11
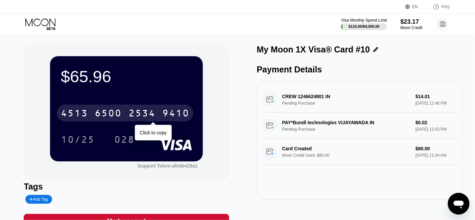
click at [177, 113] on div "9410" at bounding box center [175, 114] width 27 height 11
click at [181, 114] on div "9410" at bounding box center [175, 114] width 27 height 11
click at [182, 114] on div "9410" at bounding box center [175, 114] width 27 height 11
click at [173, 114] on div "9410" at bounding box center [175, 114] width 27 height 11
click at [180, 117] on div "9410" at bounding box center [175, 114] width 27 height 11
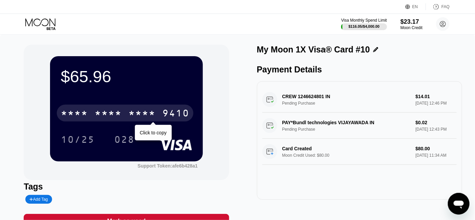
click at [177, 113] on div "9410" at bounding box center [175, 114] width 27 height 11
click at [178, 116] on div "9410" at bounding box center [175, 114] width 27 height 11
click at [187, 113] on div "9410" at bounding box center [175, 114] width 27 height 11
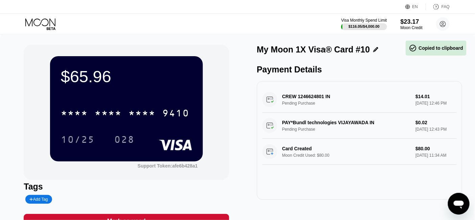
click at [225, 106] on div "$65.96 * * * * * * * * * * * * 9410 10/25 028 Support Token: afe6b428a1" at bounding box center [126, 112] width 205 height 135
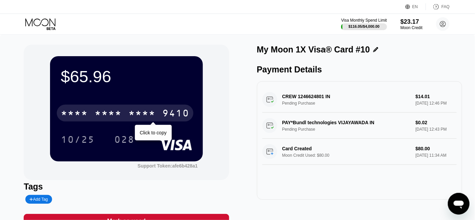
click at [180, 114] on div "9410" at bounding box center [175, 114] width 27 height 11
click at [184, 114] on div "9410" at bounding box center [175, 114] width 27 height 11
click at [180, 117] on div "9410" at bounding box center [175, 114] width 27 height 11
click at [181, 116] on div "9410" at bounding box center [175, 114] width 27 height 11
click at [176, 115] on div "9410" at bounding box center [175, 114] width 27 height 11
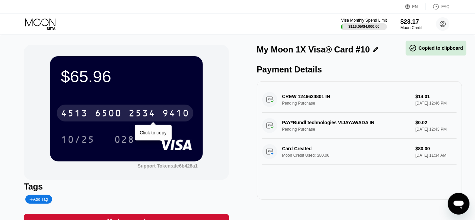
click at [184, 115] on div "9410" at bounding box center [175, 114] width 27 height 11
click at [177, 114] on div "9410" at bounding box center [175, 114] width 27 height 11
click at [178, 114] on div "9410" at bounding box center [175, 114] width 27 height 11
click at [178, 117] on div "9410" at bounding box center [175, 114] width 27 height 11
click at [73, 114] on div "4513" at bounding box center [74, 114] width 27 height 11
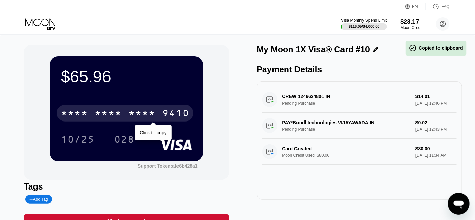
click at [182, 113] on div "9410" at bounding box center [175, 114] width 27 height 11
click at [171, 114] on div "9410" at bounding box center [175, 114] width 27 height 11
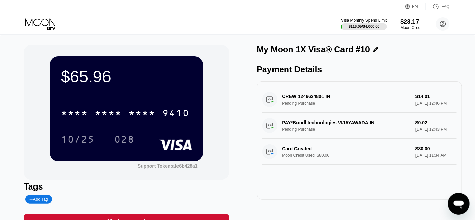
click at [251, 107] on div "$65.96 * * * * * * * * * * * * 9410 10/25 028 Support Token: afe6b428a1 Tags Ad…" at bounding box center [238, 137] width 428 height 184
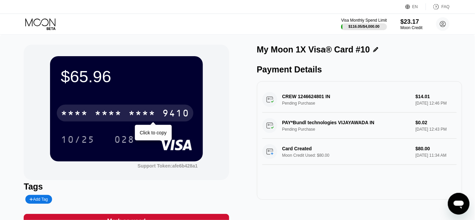
click at [174, 119] on div "9410" at bounding box center [175, 114] width 27 height 11
click at [177, 119] on div "9410" at bounding box center [175, 114] width 27 height 11
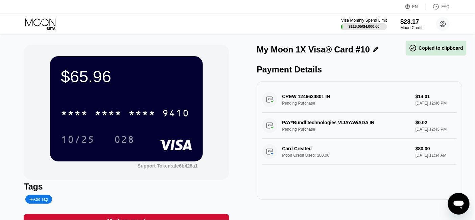
click at [190, 129] on div "* * * * * * * * * * * * 9410 10/25 028" at bounding box center [126, 119] width 131 height 40
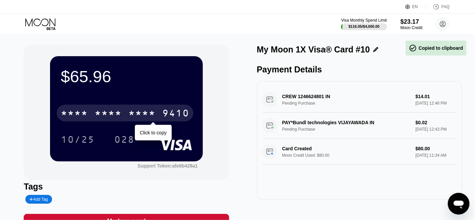
click at [177, 115] on div "9410" at bounding box center [175, 114] width 27 height 11
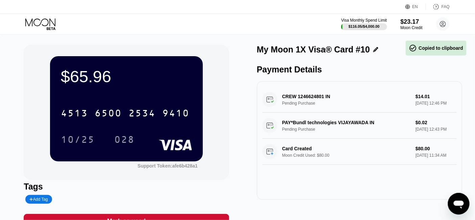
click at [177, 94] on div "$65.96 4513 6500 2534 9410 10/25 028" at bounding box center [126, 108] width 153 height 105
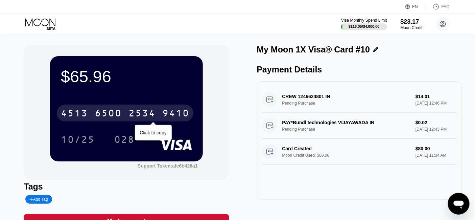
click at [184, 110] on div "9410" at bounding box center [175, 114] width 27 height 11
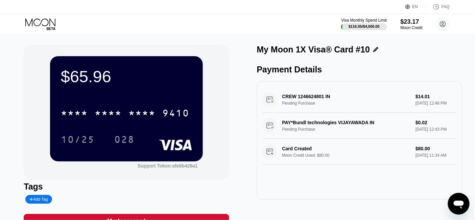
click at [182, 124] on div "* * * * * * * * * * * * 9410 10/25 028" at bounding box center [126, 119] width 131 height 40
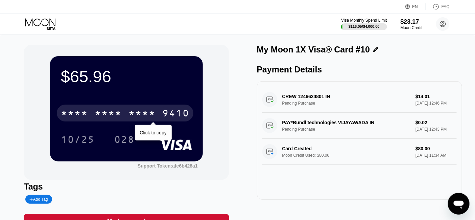
click at [182, 117] on div "9410" at bounding box center [175, 114] width 27 height 11
click at [179, 115] on div "9410" at bounding box center [175, 114] width 27 height 11
click at [168, 109] on div "* * * * * * * * * * * * 9410" at bounding box center [125, 113] width 137 height 17
click at [170, 113] on div "9410" at bounding box center [175, 114] width 27 height 11
click at [166, 113] on div "9410" at bounding box center [175, 114] width 27 height 11
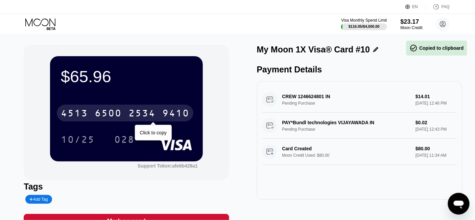
click at [172, 116] on div "9410" at bounding box center [175, 114] width 27 height 11
click at [166, 114] on div "9410" at bounding box center [175, 114] width 27 height 11
click at [167, 114] on div "9410" at bounding box center [175, 114] width 27 height 11
click at [174, 117] on div "9410" at bounding box center [175, 114] width 27 height 11
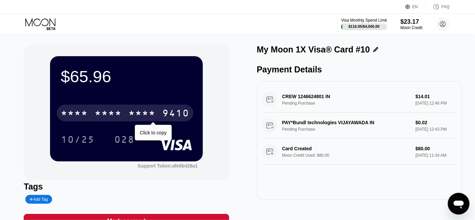
click at [163, 113] on div "9410" at bounding box center [175, 114] width 27 height 11
click at [169, 115] on div "9410" at bounding box center [175, 114] width 27 height 11
drag, startPoint x: 192, startPoint y: 100, endPoint x: 192, endPoint y: 119, distance: 18.6
drag, startPoint x: 192, startPoint y: 119, endPoint x: 187, endPoint y: 121, distance: 5.6
click at [187, 121] on div "* * * * * * * * * * * * 9410" at bounding box center [125, 113] width 137 height 17
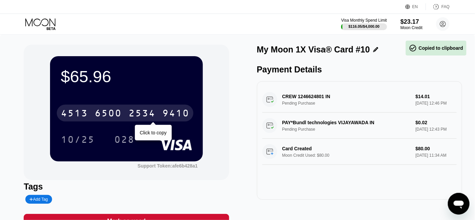
click at [176, 112] on div "9410" at bounding box center [175, 114] width 27 height 11
click at [167, 112] on div "9410" at bounding box center [175, 114] width 27 height 11
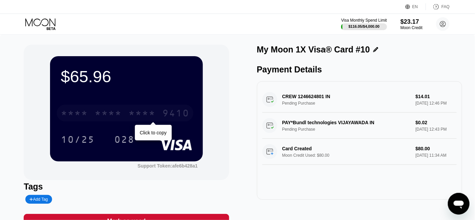
click at [179, 117] on div "9410" at bounding box center [175, 114] width 27 height 11
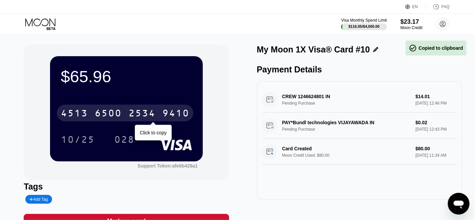
click at [173, 116] on div "9410" at bounding box center [175, 114] width 27 height 11
click at [170, 112] on div "9410" at bounding box center [175, 114] width 27 height 11
click at [178, 114] on div "9410" at bounding box center [175, 114] width 27 height 11
click at [176, 117] on div "9410" at bounding box center [175, 114] width 27 height 11
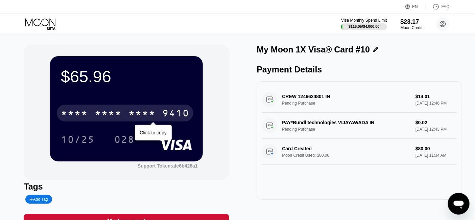
click at [164, 116] on div "9410" at bounding box center [175, 114] width 27 height 11
click at [176, 115] on div "9410" at bounding box center [175, 114] width 27 height 11
click at [188, 111] on div "9410" at bounding box center [175, 114] width 27 height 11
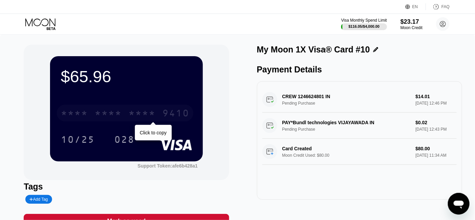
click at [174, 112] on div "9410" at bounding box center [175, 114] width 27 height 11
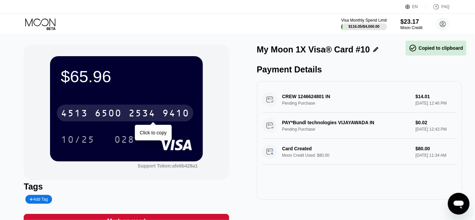
click at [174, 113] on div "9410" at bounding box center [175, 114] width 27 height 11
click at [165, 113] on div "9410" at bounding box center [175, 114] width 27 height 11
click at [183, 115] on div "9410" at bounding box center [175, 114] width 27 height 11
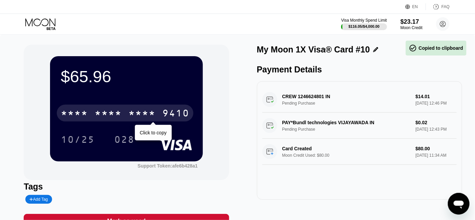
click at [183, 115] on div "9410" at bounding box center [175, 114] width 27 height 11
click at [173, 111] on div "9410" at bounding box center [175, 114] width 27 height 11
click at [174, 111] on div "9410" at bounding box center [175, 114] width 27 height 11
click at [181, 117] on div "9410" at bounding box center [175, 114] width 27 height 11
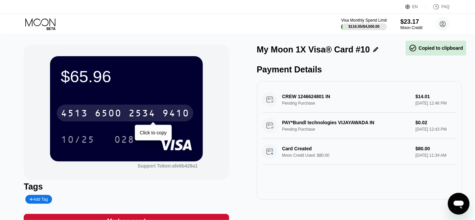
click at [181, 117] on div "9410" at bounding box center [175, 114] width 27 height 11
click at [164, 113] on div "9410" at bounding box center [175, 114] width 27 height 11
click at [166, 114] on div "9410" at bounding box center [175, 114] width 27 height 11
click at [175, 110] on div "9410" at bounding box center [175, 114] width 27 height 11
click at [181, 116] on div "9410" at bounding box center [175, 114] width 27 height 11
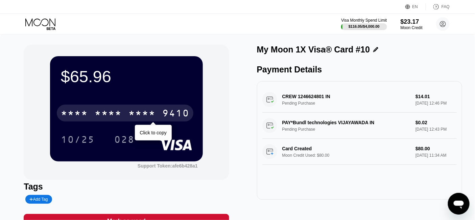
click at [180, 112] on div "9410" at bounding box center [175, 114] width 27 height 11
click at [178, 114] on div "9410" at bounding box center [175, 114] width 27 height 11
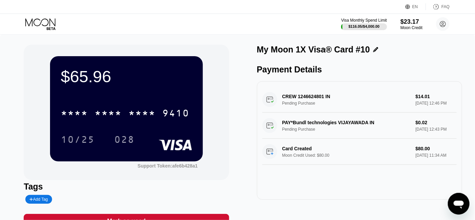
click at [171, 107] on div "* * * * * * * * * * * * 9410" at bounding box center [125, 113] width 137 height 17
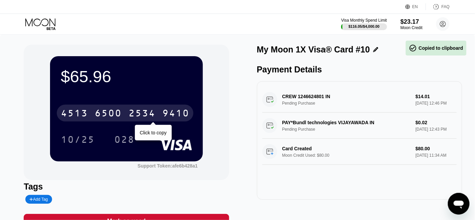
click at [175, 115] on div "9410" at bounding box center [175, 114] width 27 height 11
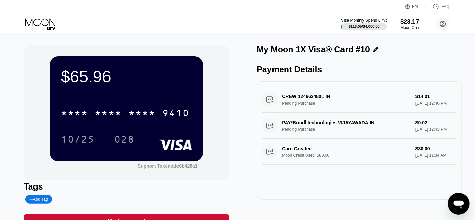
click at [174, 112] on div "9410" at bounding box center [175, 114] width 27 height 11
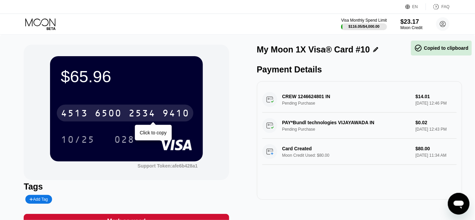
click at [174, 113] on div "9410" at bounding box center [175, 114] width 27 height 11
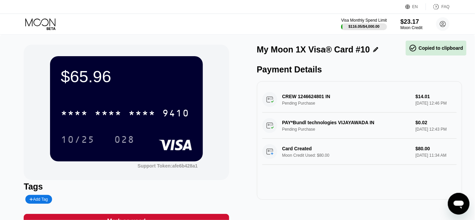
click at [173, 87] on div "$65.96 * * * * * * * * * * * * 9410 10/25 028" at bounding box center [126, 108] width 153 height 105
click at [173, 86] on div "$65.96" at bounding box center [126, 76] width 131 height 19
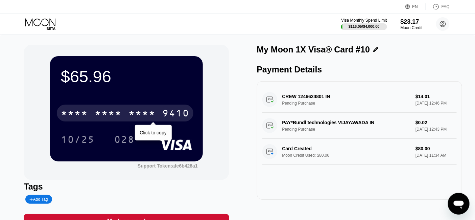
click at [174, 114] on div "9410" at bounding box center [175, 114] width 27 height 11
click at [179, 116] on div "9410" at bounding box center [175, 114] width 27 height 11
click at [178, 116] on div "9410" at bounding box center [175, 114] width 27 height 11
click at [170, 117] on div "9410" at bounding box center [175, 114] width 27 height 11
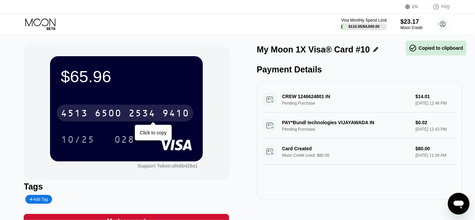
click at [173, 116] on div "9410" at bounding box center [175, 114] width 27 height 11
click at [182, 112] on div "9410" at bounding box center [175, 114] width 27 height 11
click at [184, 110] on div "9410" at bounding box center [175, 114] width 27 height 11
click at [183, 113] on div "9410" at bounding box center [175, 114] width 27 height 11
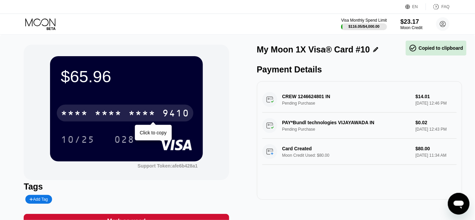
click at [179, 113] on div "9410" at bounding box center [175, 114] width 27 height 11
click at [174, 114] on div "9410" at bounding box center [175, 114] width 27 height 11
click at [178, 114] on div "9410" at bounding box center [175, 114] width 27 height 11
click at [144, 117] on div "* * * *" at bounding box center [142, 114] width 27 height 11
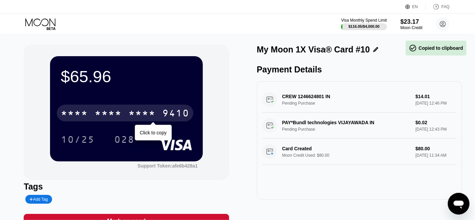
click at [145, 116] on div "* * * *" at bounding box center [142, 114] width 27 height 11
click at [179, 113] on div "9410" at bounding box center [175, 114] width 27 height 11
click at [177, 115] on div "9410" at bounding box center [175, 114] width 27 height 11
click at [173, 116] on div "9410" at bounding box center [175, 114] width 27 height 11
click at [169, 118] on div "9410" at bounding box center [175, 114] width 27 height 11
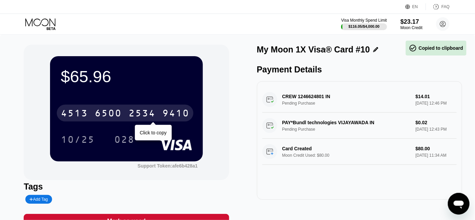
click at [169, 118] on div "9410" at bounding box center [175, 114] width 27 height 11
click at [102, 119] on div "* * * *" at bounding box center [108, 114] width 27 height 11
click at [117, 114] on div "6500" at bounding box center [108, 114] width 27 height 11
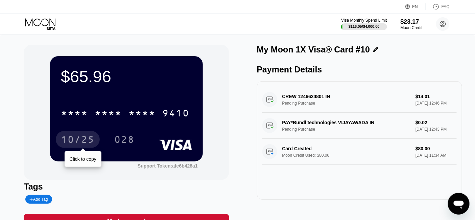
click at [71, 146] on div "10/25" at bounding box center [78, 140] width 34 height 11
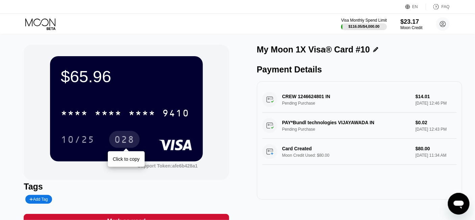
click at [131, 142] on div "028" at bounding box center [124, 140] width 20 height 11
click at [112, 142] on div "028" at bounding box center [124, 139] width 30 height 17
click at [14, 55] on div "$65.96 * * * * * * * * * * * * 9410 10/25 028 Support Token: afe6b428a1 Tags Ad…" at bounding box center [237, 140] width 475 height 211
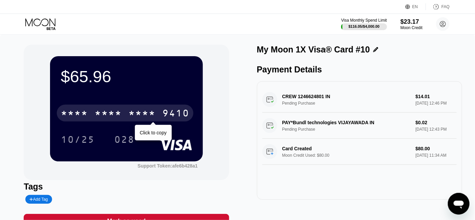
click at [144, 113] on div "* * * *" at bounding box center [142, 114] width 27 height 11
click at [136, 112] on div "2534" at bounding box center [142, 114] width 27 height 11
click at [174, 112] on div "9410" at bounding box center [175, 114] width 27 height 11
click at [164, 110] on div "9410" at bounding box center [175, 114] width 27 height 11
click at [142, 113] on div "* * * *" at bounding box center [142, 114] width 27 height 11
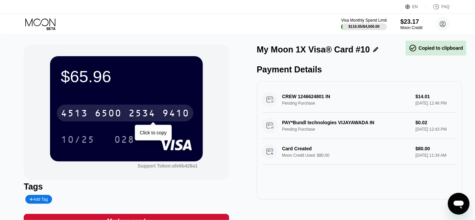
click at [170, 115] on div "9410" at bounding box center [175, 114] width 27 height 11
click at [180, 117] on div "9410" at bounding box center [175, 114] width 27 height 11
click at [170, 116] on div "9410" at bounding box center [175, 114] width 27 height 11
click at [176, 116] on div "9410" at bounding box center [175, 114] width 27 height 11
click at [174, 113] on div "9410" at bounding box center [175, 114] width 27 height 11
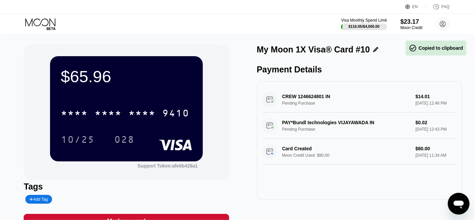
click at [156, 96] on div "$65.96 * * * * * * * * * * * * 9410 10/25 028" at bounding box center [126, 108] width 153 height 105
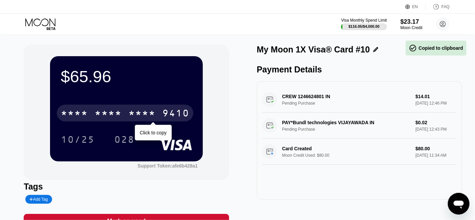
click at [177, 113] on div "9410" at bounding box center [175, 114] width 27 height 11
click at [152, 113] on div "2534" at bounding box center [142, 114] width 27 height 11
click at [177, 113] on div "9410" at bounding box center [175, 114] width 27 height 11
click at [141, 107] on div "[CREDIT_CARD_NUMBER]" at bounding box center [125, 113] width 137 height 17
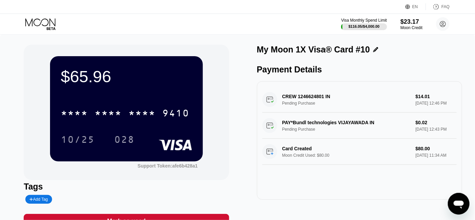
click at [183, 127] on div "* * * * * * * * * * * * 9410 10/25 028" at bounding box center [126, 119] width 131 height 40
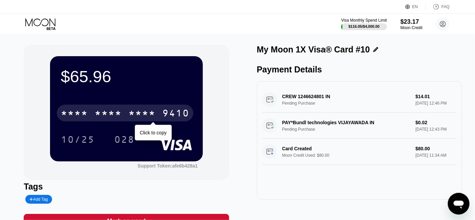
click at [181, 111] on div "9410" at bounding box center [175, 114] width 27 height 11
click at [180, 112] on div "9410" at bounding box center [175, 114] width 27 height 11
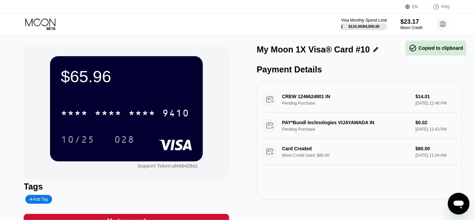
click at [143, 99] on div "$65.96 * * * * * * * * * * * * 9410 10/25 028" at bounding box center [126, 108] width 153 height 105
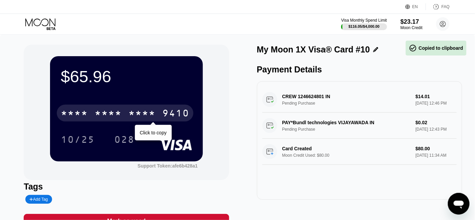
click at [181, 113] on div "9410" at bounding box center [175, 114] width 27 height 11
click at [188, 112] on div "9410" at bounding box center [175, 114] width 27 height 11
click at [183, 114] on div "9410" at bounding box center [175, 114] width 27 height 11
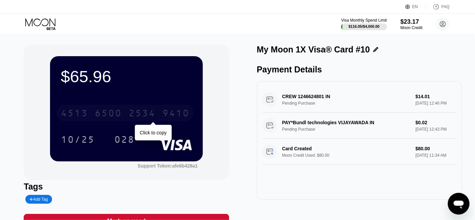
click at [176, 114] on div "9410" at bounding box center [175, 114] width 27 height 11
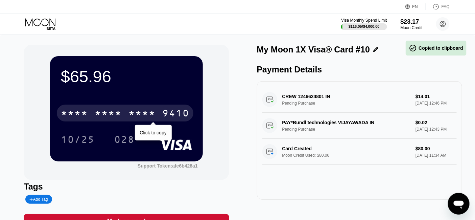
click at [177, 113] on div "9410" at bounding box center [175, 114] width 27 height 11
click at [183, 115] on div "9410" at bounding box center [175, 114] width 27 height 11
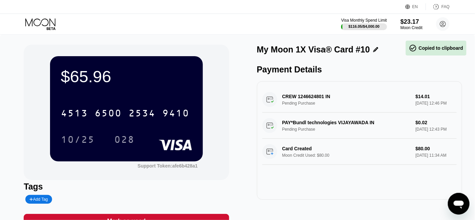
click at [185, 134] on div "10/25 028" at bounding box center [126, 139] width 131 height 17
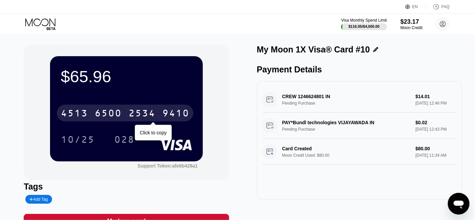
click at [187, 114] on div "9410" at bounding box center [175, 114] width 27 height 11
click at [170, 112] on div "9410" at bounding box center [175, 114] width 27 height 11
click at [180, 116] on div "9410" at bounding box center [175, 114] width 27 height 11
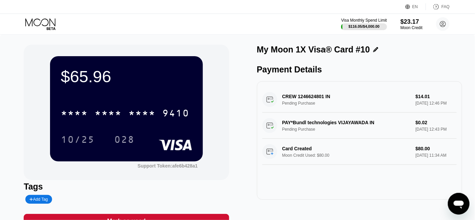
click at [119, 124] on div "* * * * * * * * * * * * 9410 10/25 028" at bounding box center [126, 119] width 131 height 40
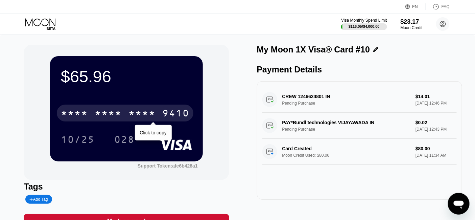
click at [129, 116] on div "* * * *" at bounding box center [142, 114] width 27 height 11
click at [108, 116] on div "6500" at bounding box center [108, 114] width 27 height 11
click at [92, 114] on div "* * * * * * * * * * * * 9410" at bounding box center [125, 113] width 137 height 17
click at [91, 113] on div "* * * * * * * * * * * * 9410" at bounding box center [125, 113] width 137 height 17
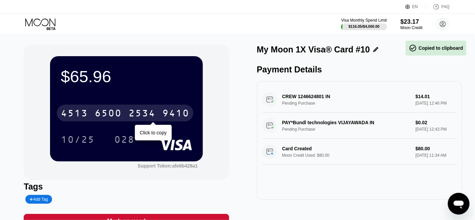
click at [150, 111] on div "2534" at bounding box center [142, 114] width 27 height 11
click at [170, 114] on div "9410" at bounding box center [175, 114] width 27 height 11
click at [175, 114] on div "9410" at bounding box center [175, 114] width 27 height 11
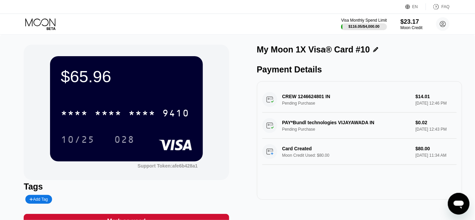
click at [180, 100] on div "* * * * * * * * * * * * 9410" at bounding box center [126, 110] width 131 height 23
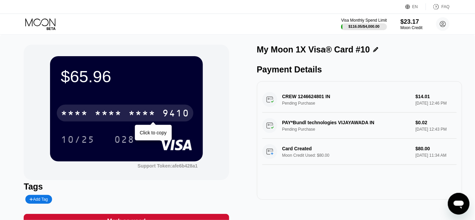
click at [179, 114] on div "9410" at bounding box center [175, 114] width 27 height 11
click at [178, 120] on div "[CREDIT_CARD_NUMBER]" at bounding box center [125, 113] width 137 height 17
click at [180, 113] on div "9410" at bounding box center [175, 114] width 27 height 11
click at [181, 113] on div "9410" at bounding box center [175, 114] width 27 height 11
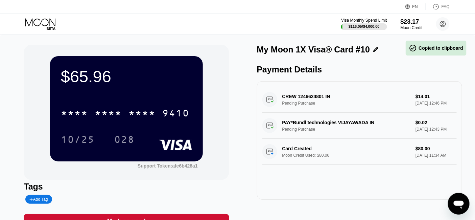
click at [185, 127] on div "* * * * * * * * * * * * 9410 10/25 028" at bounding box center [126, 119] width 131 height 40
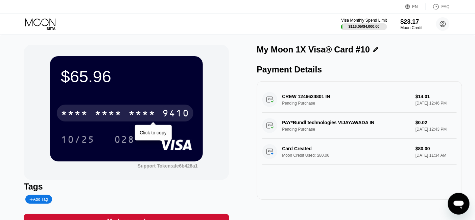
click at [175, 117] on div "9410" at bounding box center [175, 114] width 27 height 11
click at [177, 117] on div "9410" at bounding box center [175, 114] width 27 height 11
click at [181, 114] on div "9410" at bounding box center [175, 114] width 27 height 11
click at [181, 113] on div "9410" at bounding box center [175, 114] width 27 height 11
click at [182, 115] on div "9410" at bounding box center [175, 114] width 27 height 11
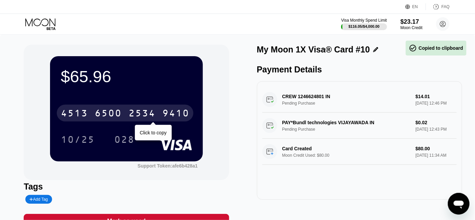
click at [185, 115] on div "9410" at bounding box center [175, 114] width 27 height 11
click at [186, 116] on div "9410" at bounding box center [175, 114] width 27 height 11
click at [185, 116] on div "9410" at bounding box center [175, 114] width 27 height 11
click at [183, 116] on div "9410" at bounding box center [175, 114] width 27 height 11
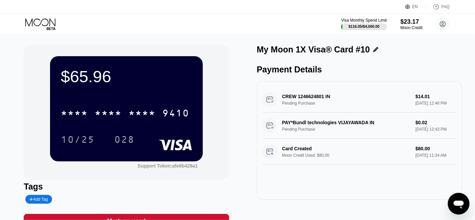
click at [185, 125] on div "* * * * * * * * * * * * 9410 10/25 028" at bounding box center [126, 119] width 131 height 40
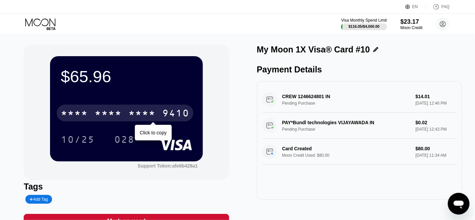
click at [184, 116] on div "9410" at bounding box center [175, 114] width 27 height 11
click at [180, 111] on div "9410" at bounding box center [175, 114] width 27 height 11
click at [173, 112] on div "9410" at bounding box center [175, 114] width 27 height 11
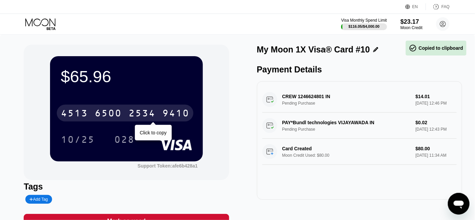
click at [174, 114] on div "9410" at bounding box center [175, 114] width 27 height 11
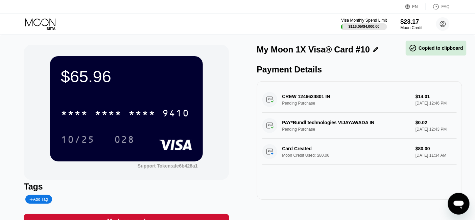
click at [182, 130] on div "* * * * * * * * * * * * 9410 10/25 028" at bounding box center [126, 119] width 131 height 40
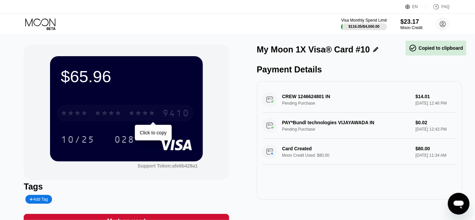
click at [179, 116] on div "9410" at bounding box center [175, 114] width 27 height 11
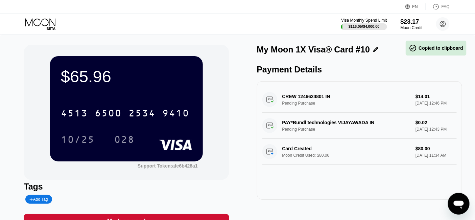
click at [183, 90] on div "$65.96 4513 6500 2534 9410 10/25 028" at bounding box center [126, 108] width 153 height 105
click at [194, 123] on div "$65.96 4513 6500 2534 9410 10/25 028" at bounding box center [126, 108] width 153 height 105
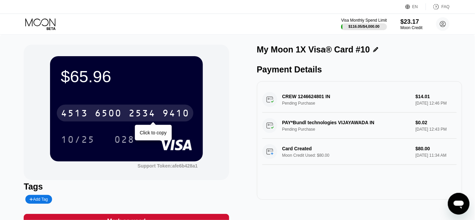
click at [185, 117] on div "9410" at bounding box center [175, 114] width 27 height 11
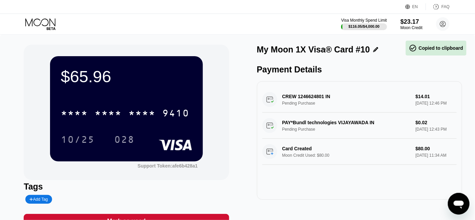
click at [179, 95] on div "$65.96 * * * * * * * * * * * * 9410 10/25 028" at bounding box center [126, 108] width 153 height 105
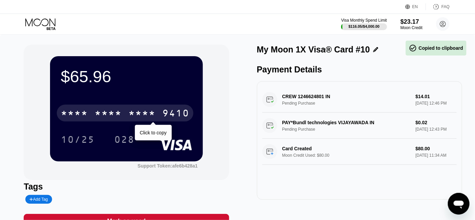
click at [179, 113] on div "9410" at bounding box center [175, 114] width 27 height 11
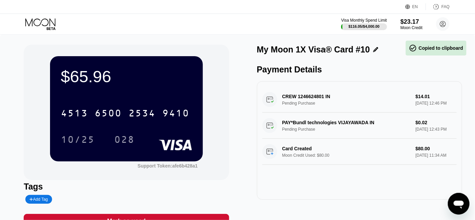
click at [188, 126] on div "[CREDIT_CARD_NUMBER] 10/25 028" at bounding box center [126, 119] width 131 height 40
click at [184, 122] on div "[CREDIT_CARD_NUMBER]" at bounding box center [126, 110] width 131 height 23
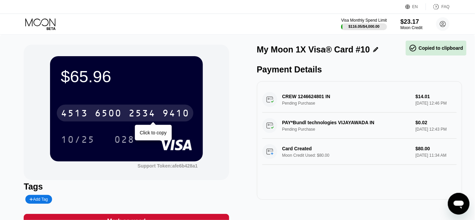
click at [183, 112] on div "9410" at bounding box center [175, 114] width 27 height 11
click at [179, 112] on div "9410" at bounding box center [175, 114] width 27 height 11
click at [180, 112] on div "9410" at bounding box center [175, 114] width 27 height 11
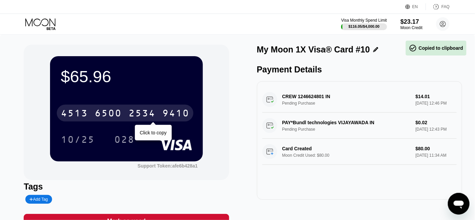
click at [180, 112] on div "9410" at bounding box center [175, 114] width 27 height 11
click at [122, 112] on div "6500" at bounding box center [108, 114] width 27 height 11
click at [180, 112] on div "9410" at bounding box center [175, 114] width 27 height 11
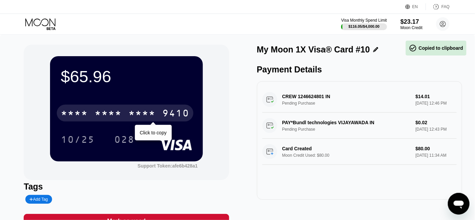
click at [180, 112] on div "9410" at bounding box center [175, 114] width 27 height 11
